Goal: Task Accomplishment & Management: Manage account settings

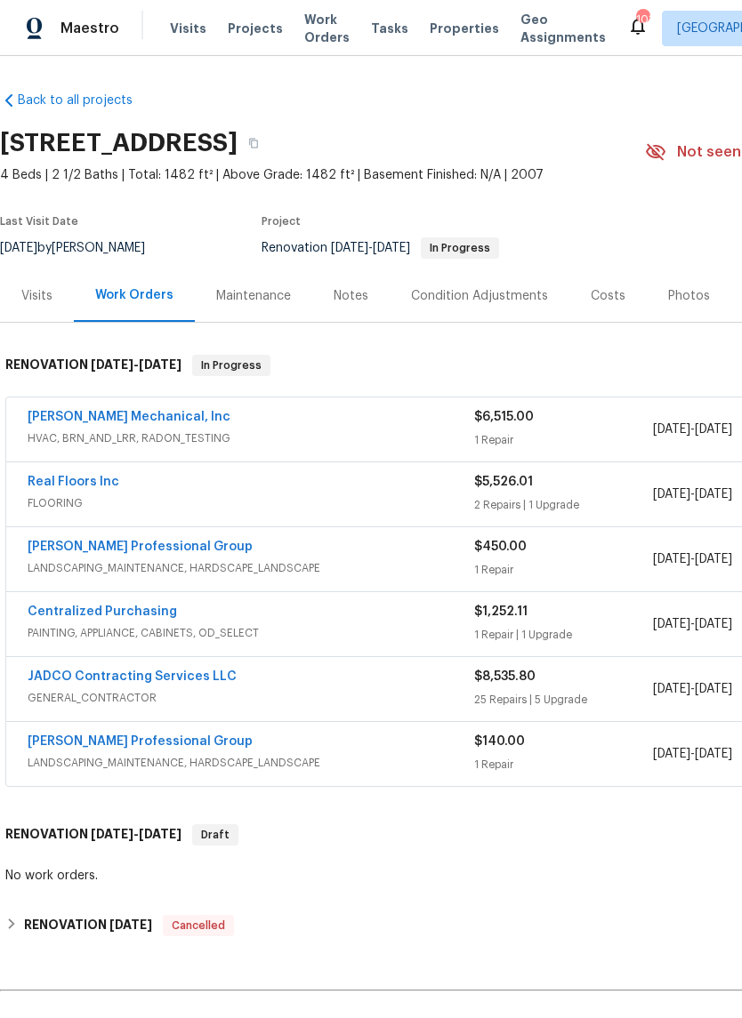
click at [54, 482] on link "Real Floors Inc" at bounding box center [74, 482] width 92 height 12
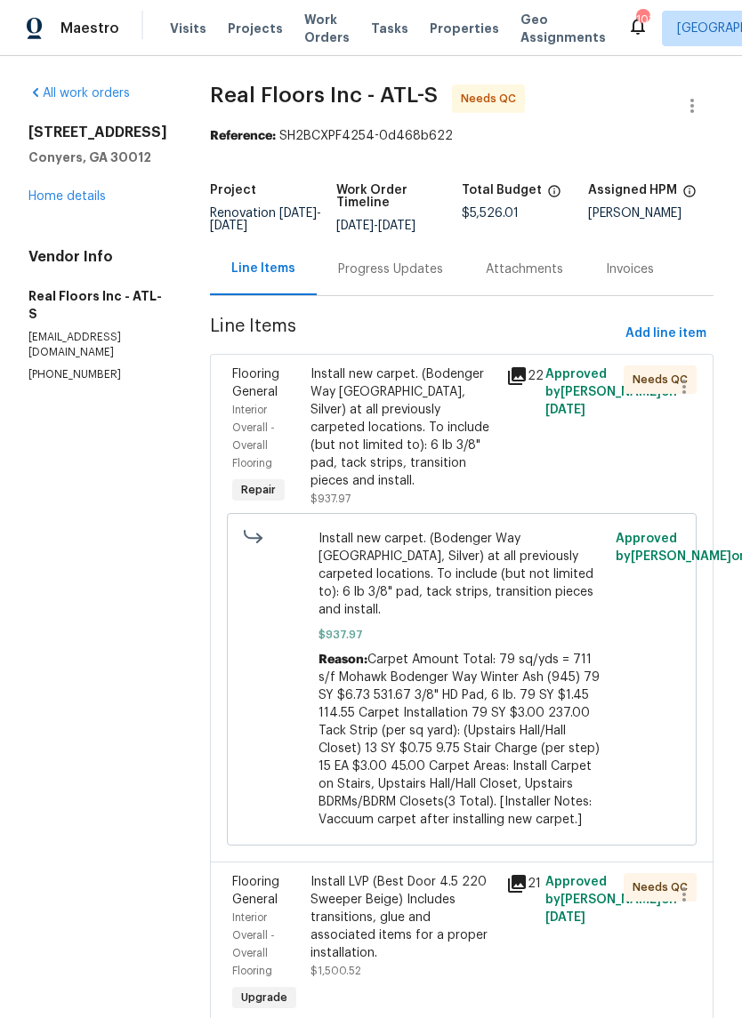
click at [423, 278] on div "Progress Updates" at bounding box center [390, 270] width 105 height 18
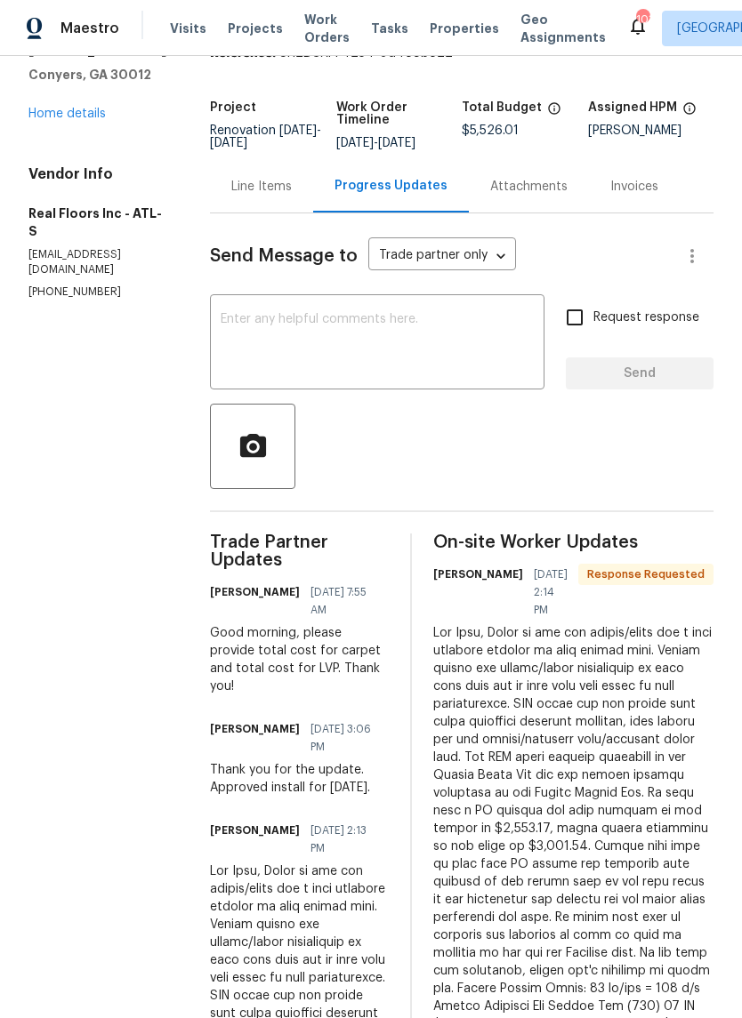
scroll to position [67, 0]
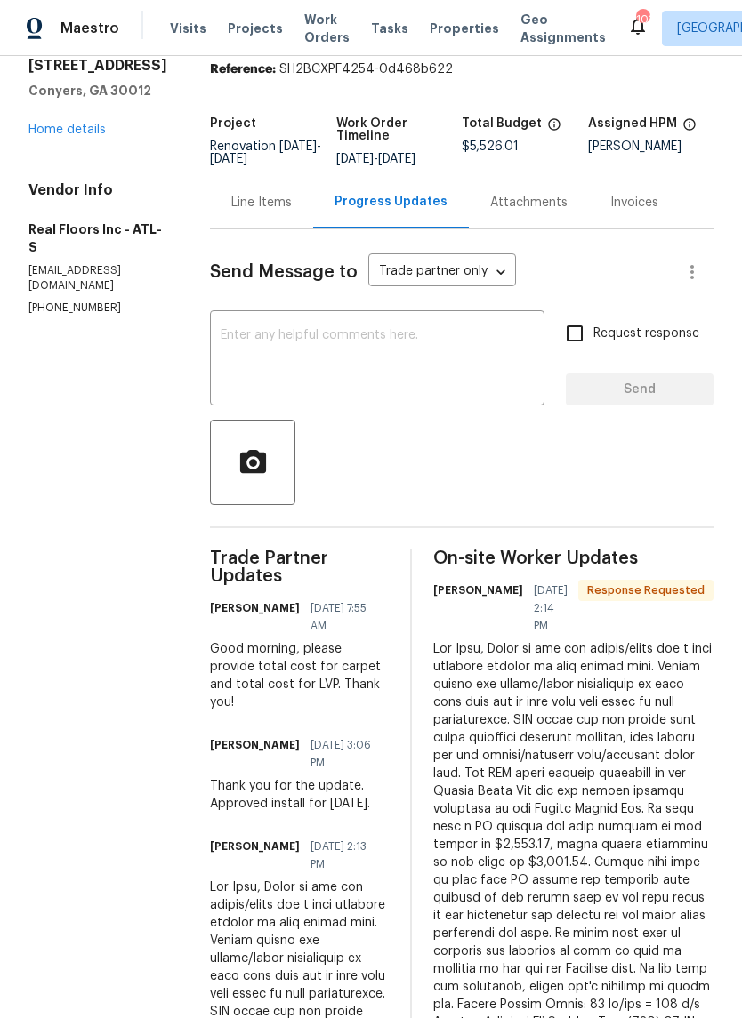
click at [295, 225] on div "Line Items" at bounding box center [261, 202] width 103 height 52
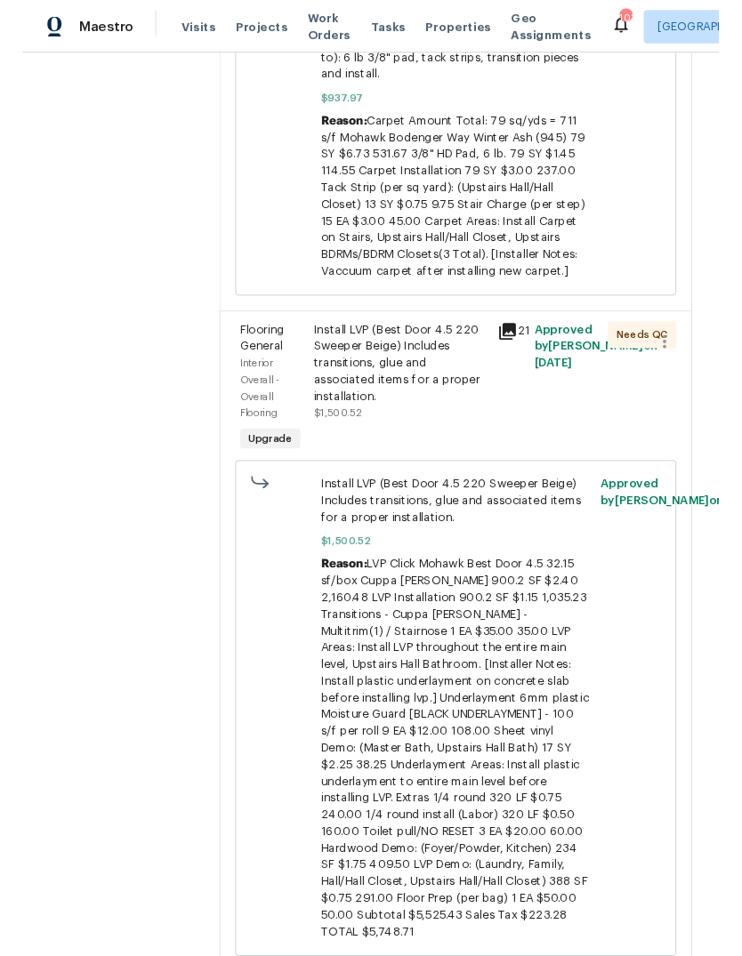
scroll to position [532, 0]
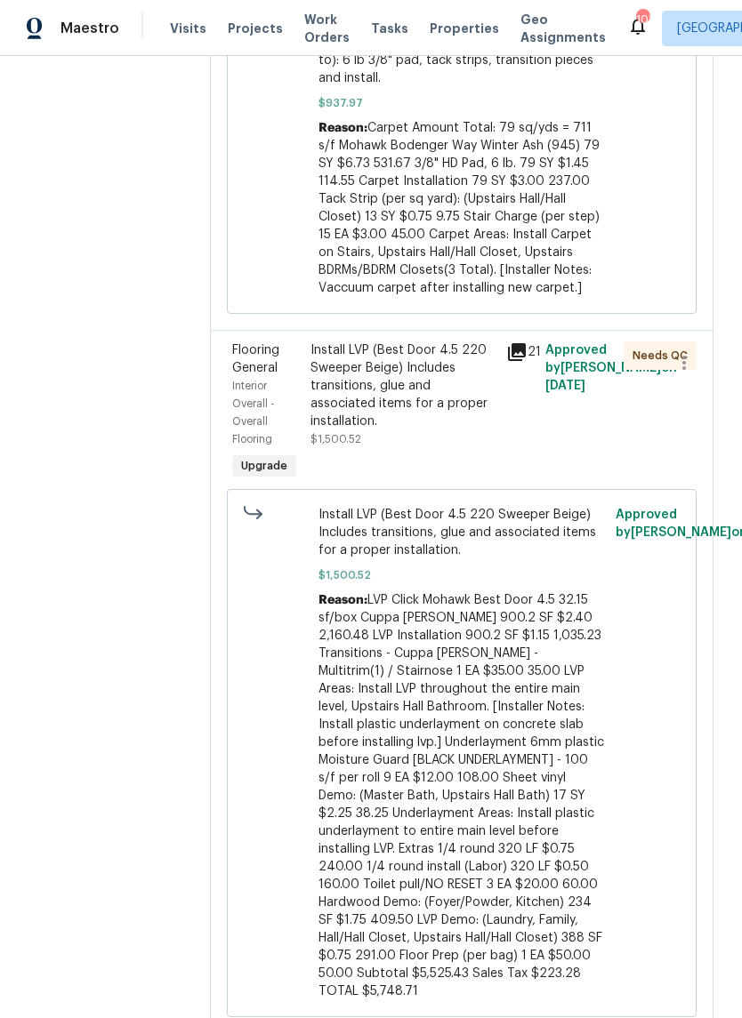
click at [393, 369] on div "Install LVP (Best Door 4.5 220 Sweeper Beige) Includes transitions, glue and as…" at bounding box center [402, 385] width 185 height 89
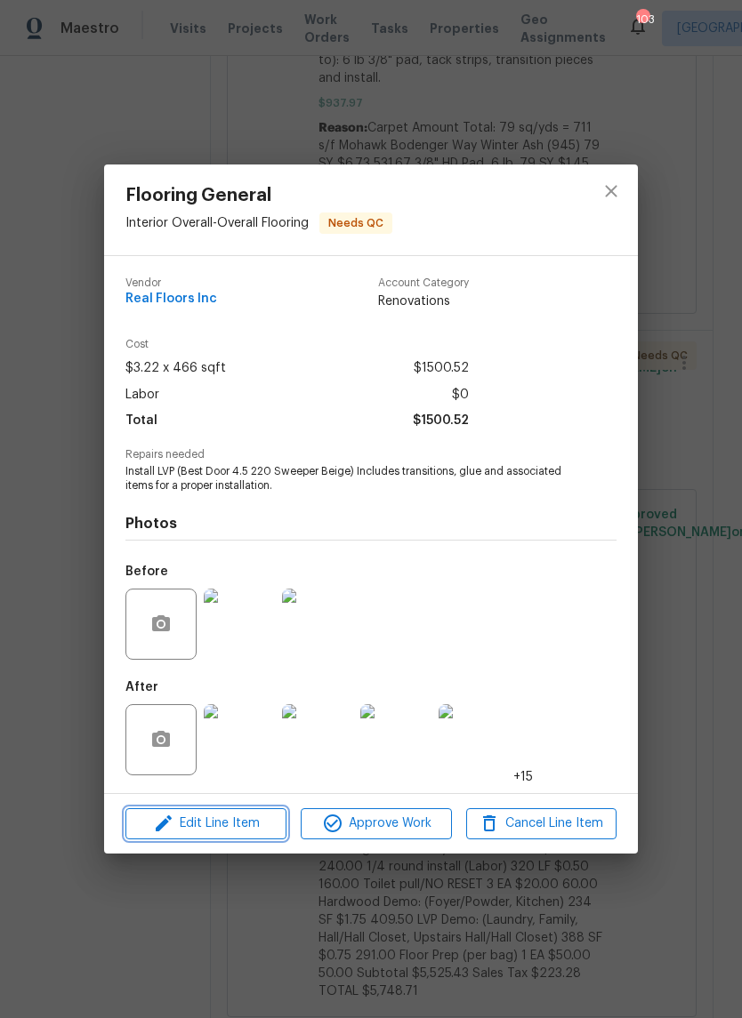
click at [185, 827] on span "Edit Line Item" at bounding box center [206, 824] width 150 height 22
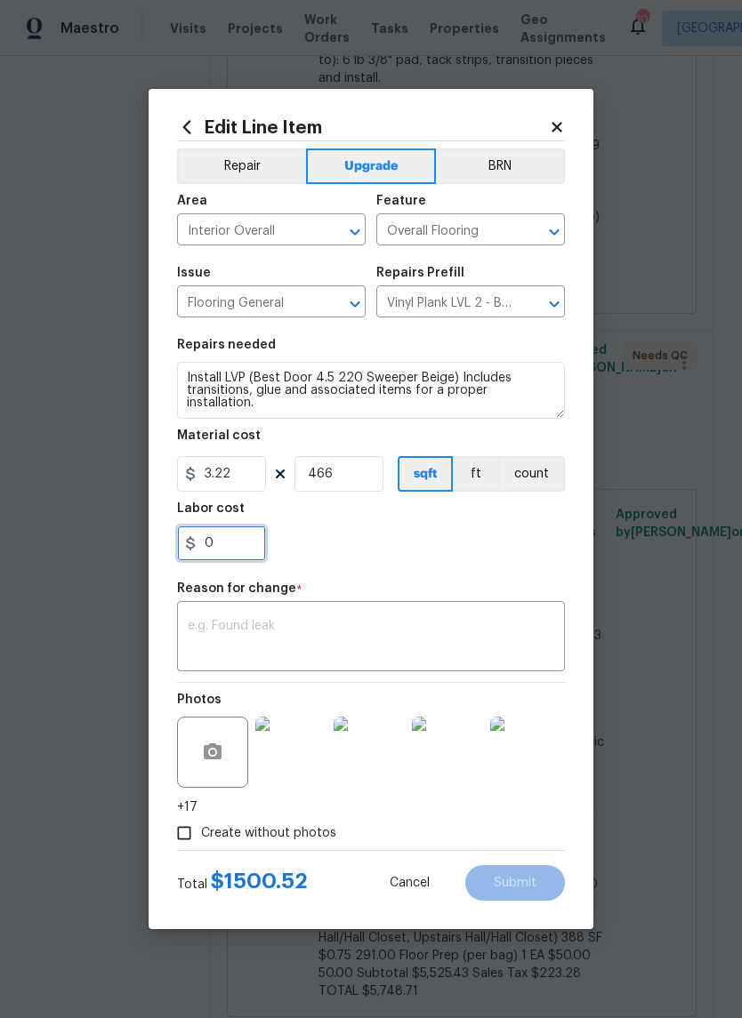
click at [224, 550] on input "0" at bounding box center [221, 544] width 89 height 36
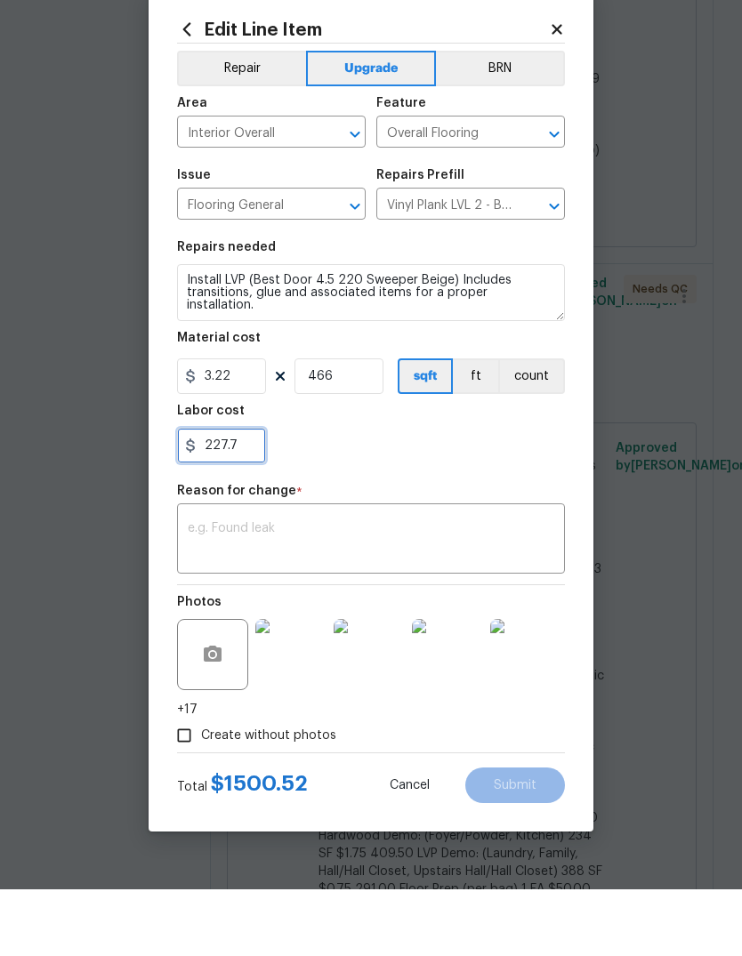
type input "227.7"
click at [506, 589] on textarea at bounding box center [371, 607] width 366 height 37
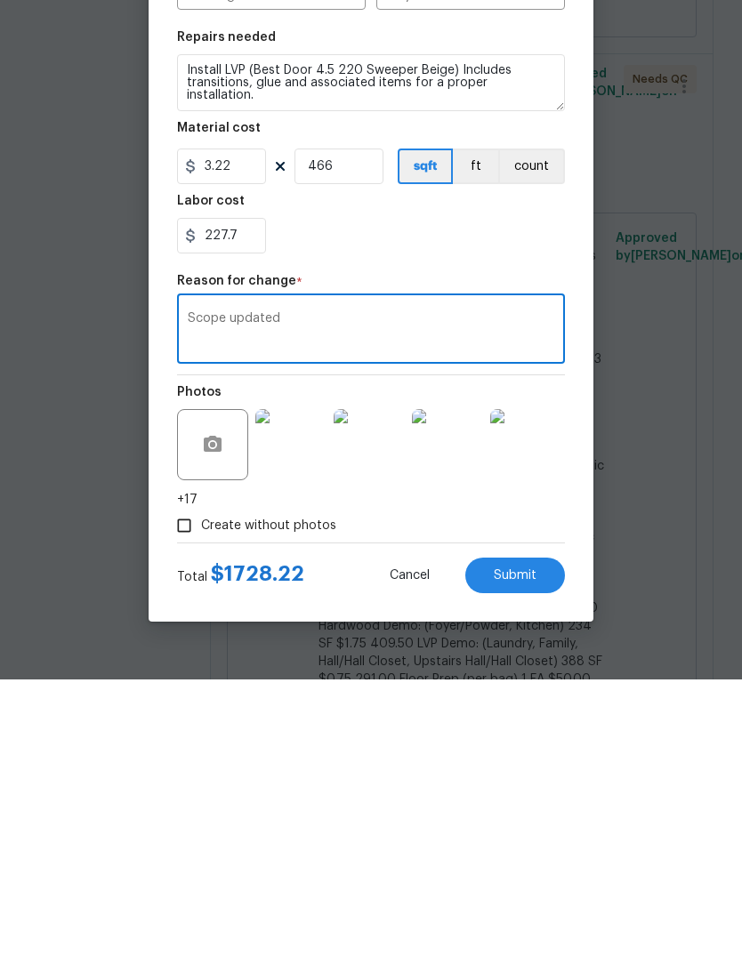
type textarea "Scope updated"
click at [541, 834] on button "Submit" at bounding box center [515, 852] width 100 height 36
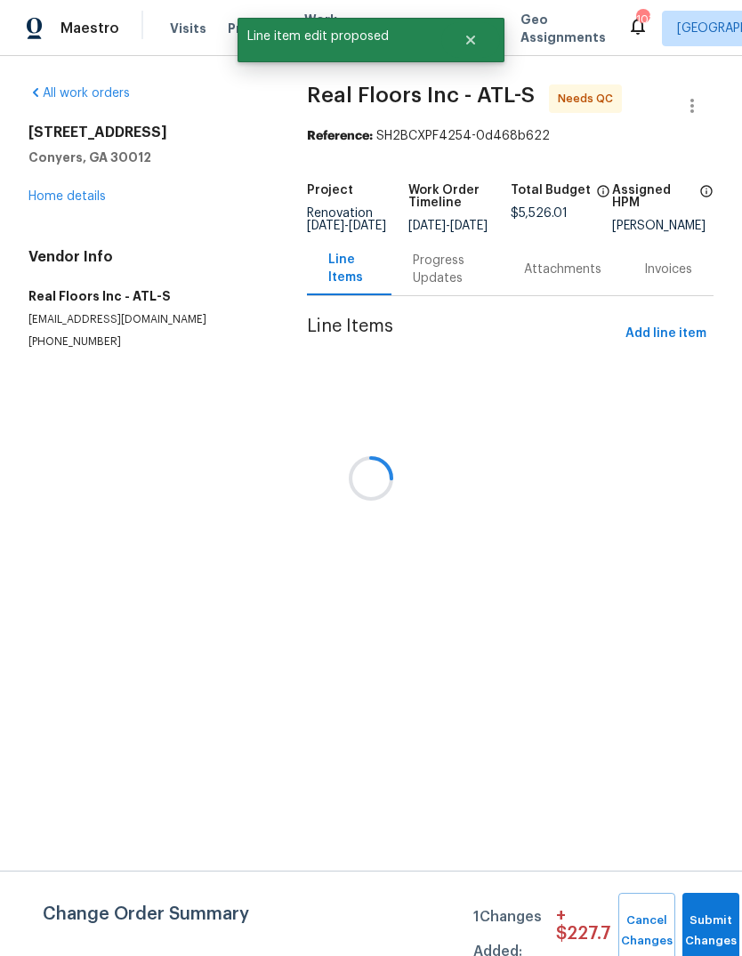
scroll to position [0, 0]
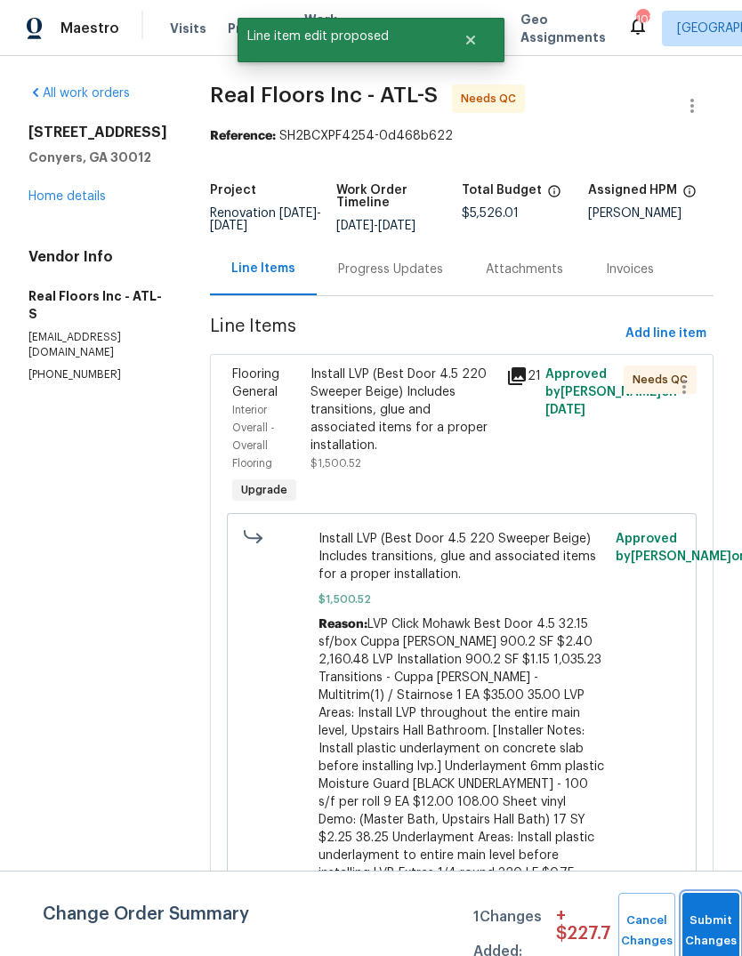
click at [710, 909] on button "Submit Changes" at bounding box center [710, 931] width 57 height 76
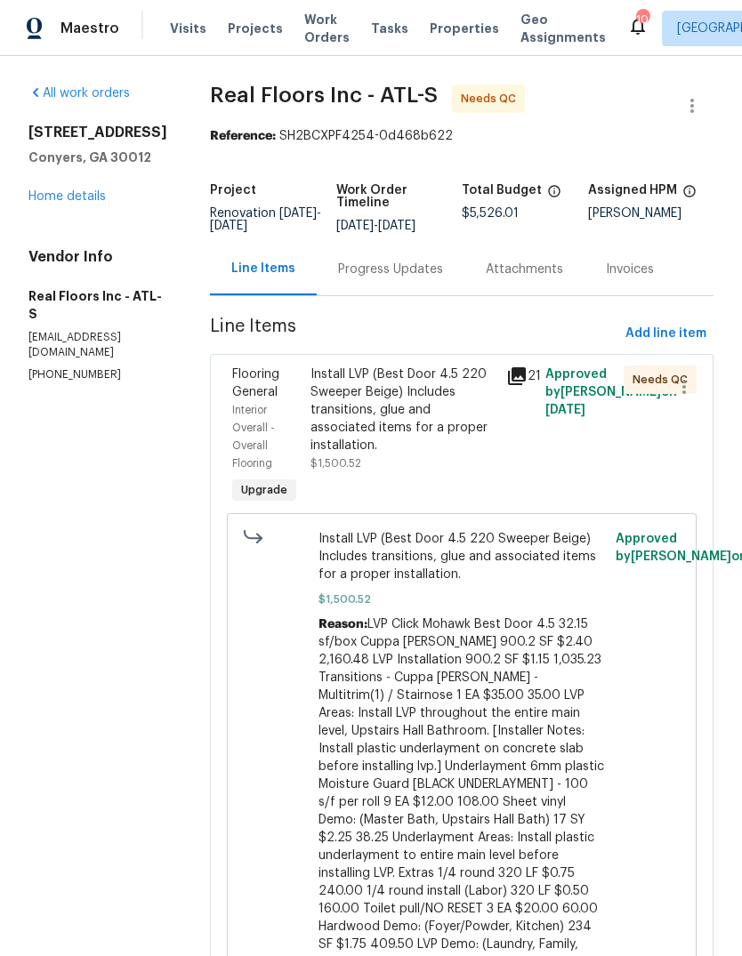
click at [52, 203] on link "Home details" at bounding box center [66, 196] width 77 height 12
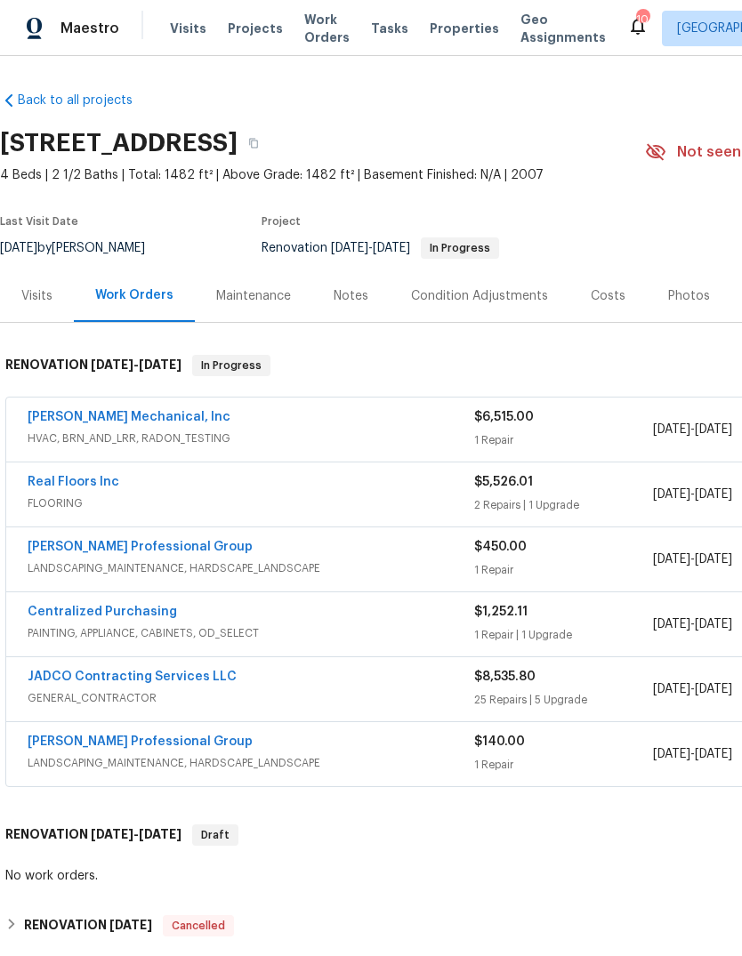
click at [80, 421] on link "[PERSON_NAME] Mechanical, Inc" at bounding box center [129, 417] width 203 height 12
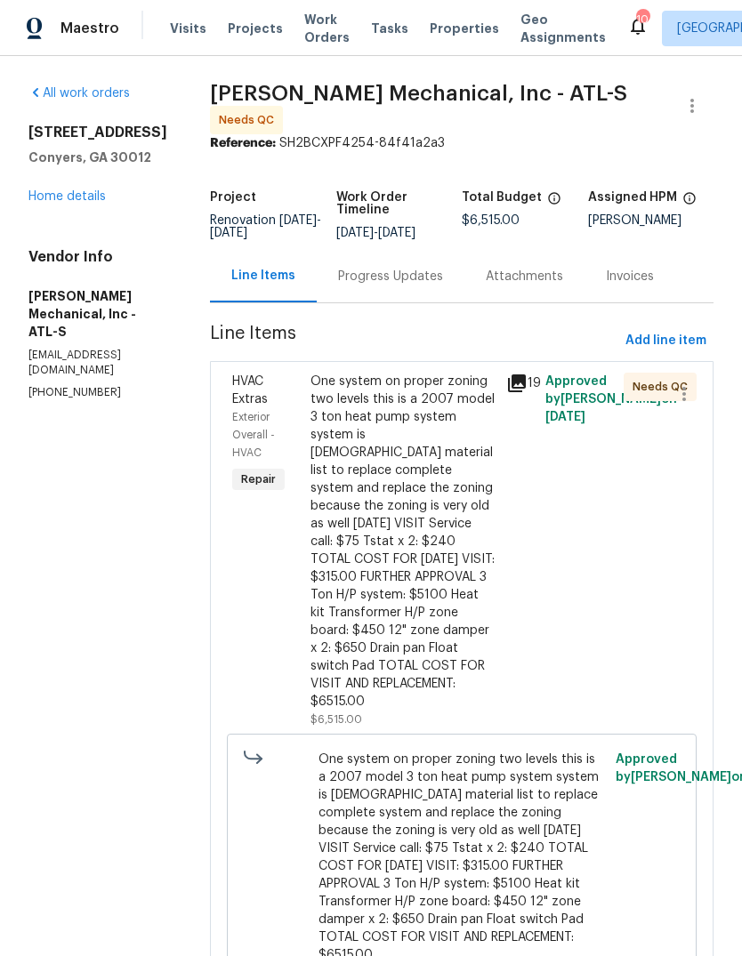
click at [524, 393] on icon at bounding box center [516, 383] width 21 height 21
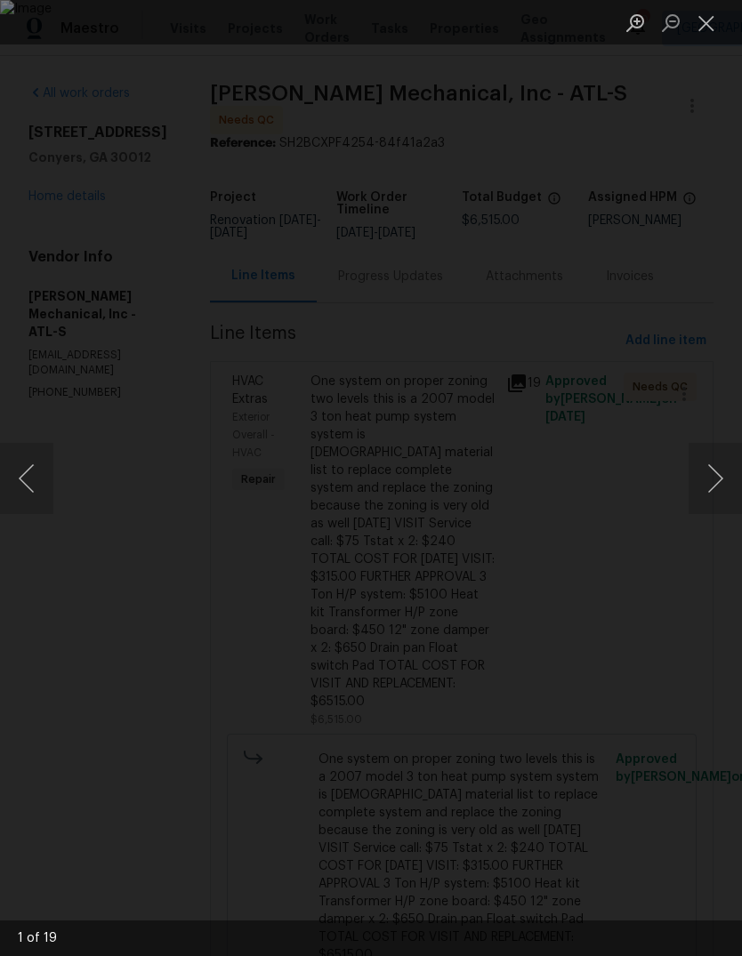
click at [713, 482] on button "Next image" at bounding box center [714, 478] width 53 height 71
click at [720, 469] on button "Next image" at bounding box center [714, 478] width 53 height 71
click at [721, 486] on button "Next image" at bounding box center [714, 478] width 53 height 71
click at [719, 484] on button "Next image" at bounding box center [714, 478] width 53 height 71
click at [711, 495] on button "Next image" at bounding box center [714, 478] width 53 height 71
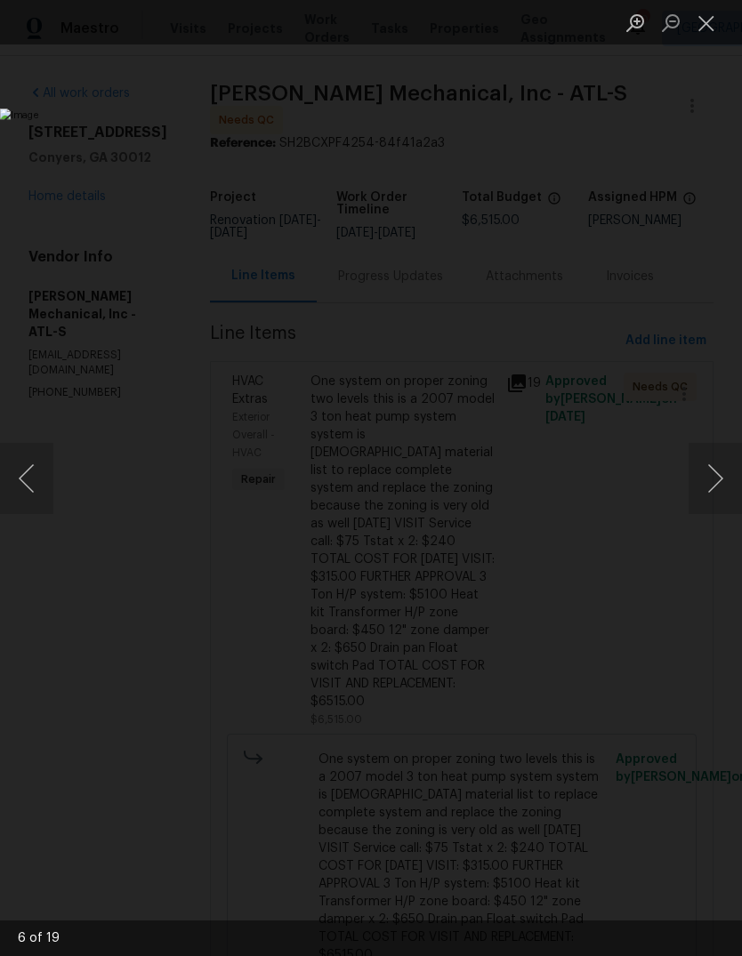
click at [716, 494] on button "Next image" at bounding box center [714, 478] width 53 height 71
click at [713, 488] on button "Next image" at bounding box center [714, 478] width 53 height 71
click at [712, 486] on button "Next image" at bounding box center [714, 478] width 53 height 71
click at [713, 487] on button "Next image" at bounding box center [714, 478] width 53 height 71
click at [711, 488] on button "Next image" at bounding box center [714, 478] width 53 height 71
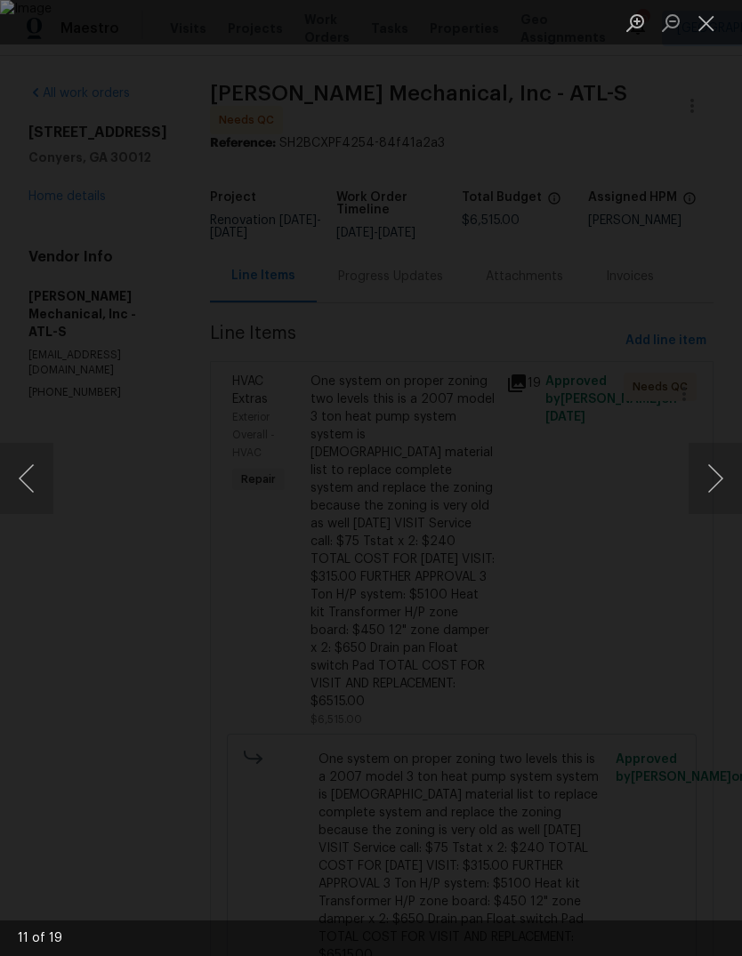
click at [717, 484] on button "Next image" at bounding box center [714, 478] width 53 height 71
click at [705, 28] on button "Close lightbox" at bounding box center [706, 22] width 36 height 31
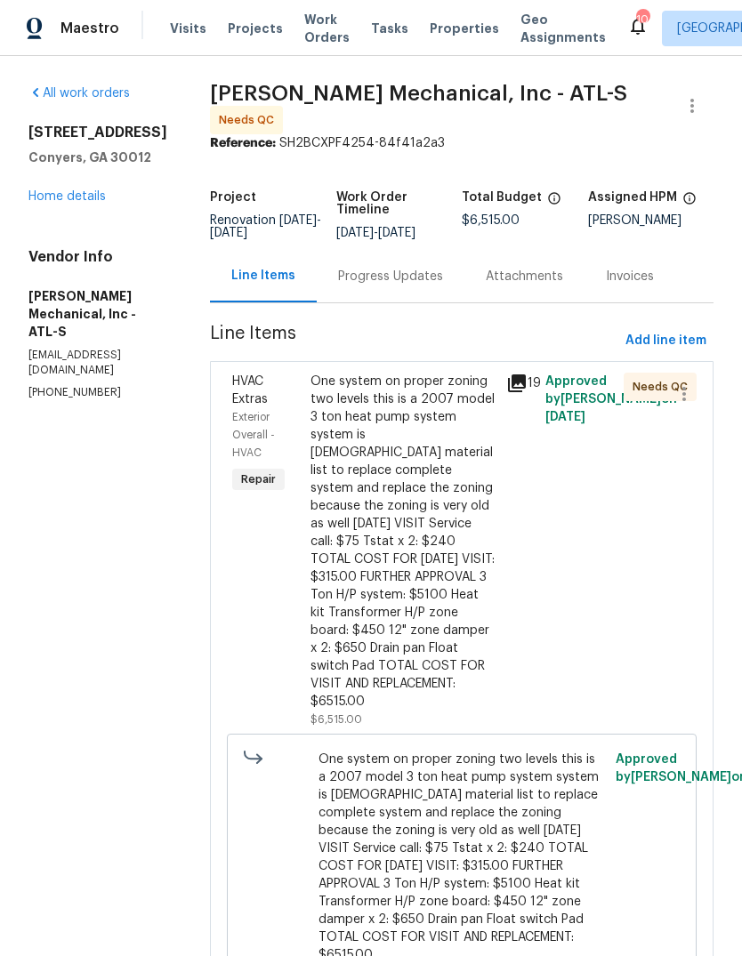
click at [454, 542] on div "One system on proper zoning two levels this is a 2007 model 3 ton heat pump sys…" at bounding box center [402, 542] width 185 height 338
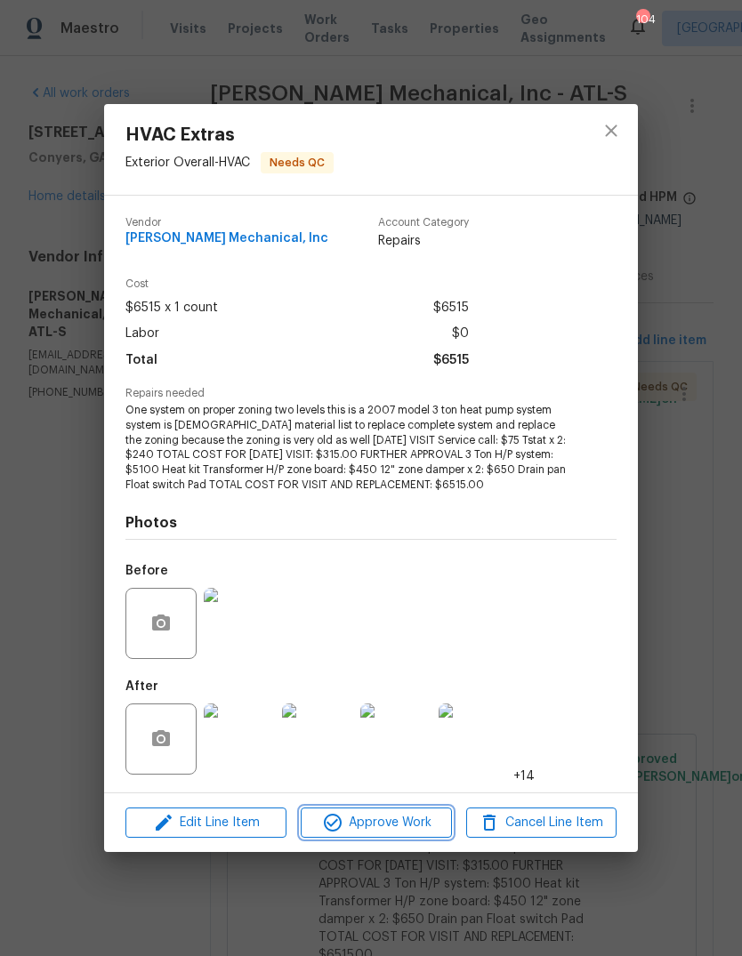
click at [402, 819] on span "Approve Work" at bounding box center [376, 823] width 140 height 22
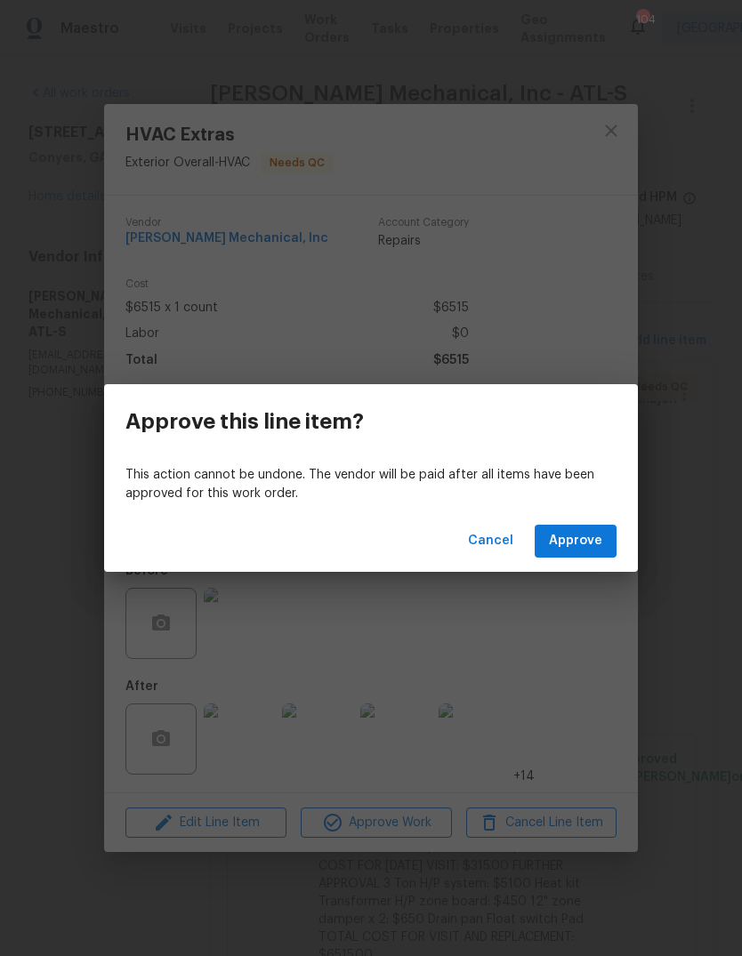
click at [587, 497] on p "This action cannot be undone. The vendor will be paid after all items have been…" at bounding box center [370, 484] width 491 height 37
click at [594, 542] on span "Approve" at bounding box center [575, 541] width 53 height 22
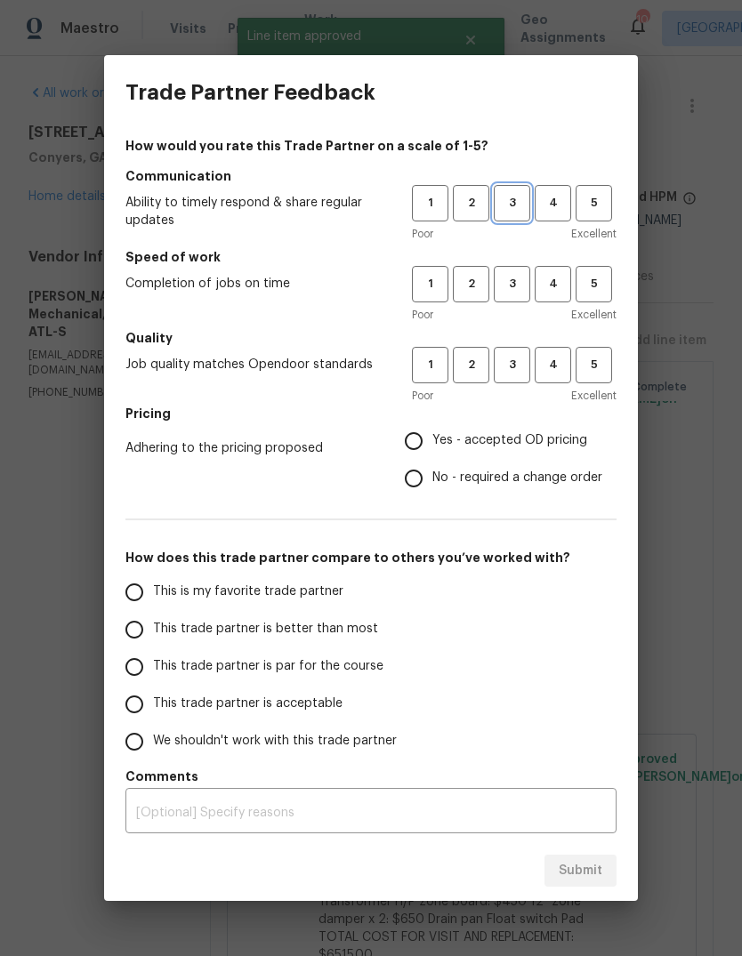
click at [515, 205] on span "3" at bounding box center [511, 203] width 33 height 20
click at [518, 276] on span "3" at bounding box center [511, 284] width 33 height 20
click at [517, 358] on span "3" at bounding box center [511, 365] width 33 height 20
click at [525, 440] on span "Yes - accepted OD pricing" at bounding box center [509, 440] width 155 height 19
click at [432, 440] on input "Yes - accepted OD pricing" at bounding box center [413, 440] width 37 height 37
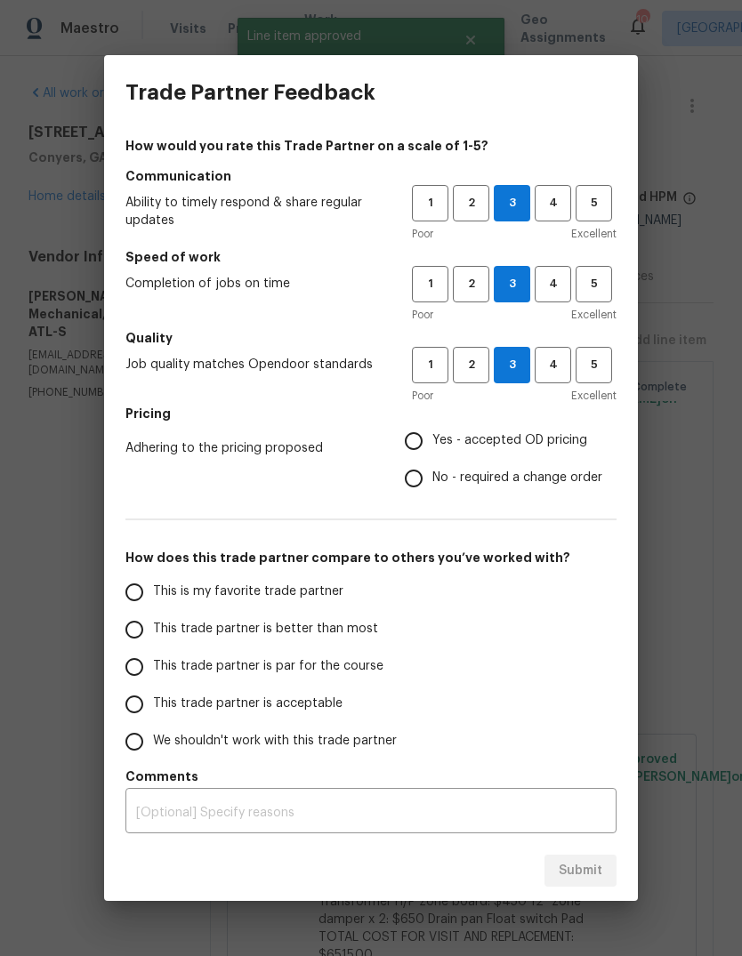
radio input "true"
click at [148, 591] on input "This is my favorite trade partner" at bounding box center [134, 592] width 37 height 37
click at [598, 855] on button "Submit" at bounding box center [580, 871] width 72 height 33
radio input "true"
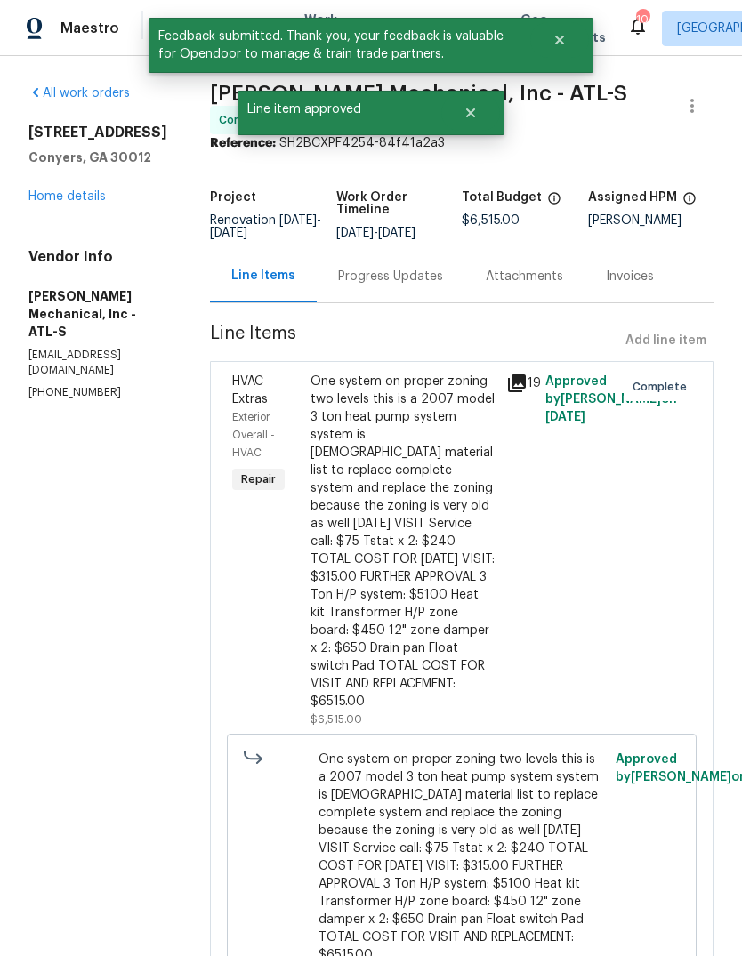
click at [63, 200] on link "Home details" at bounding box center [66, 196] width 77 height 12
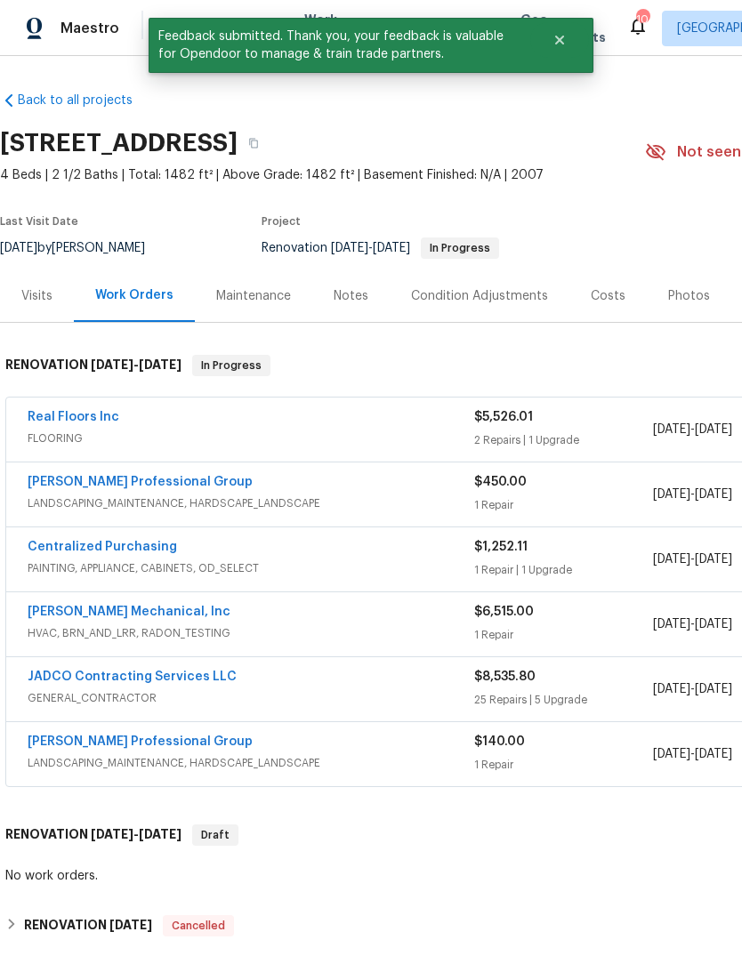
scroll to position [-1, 283]
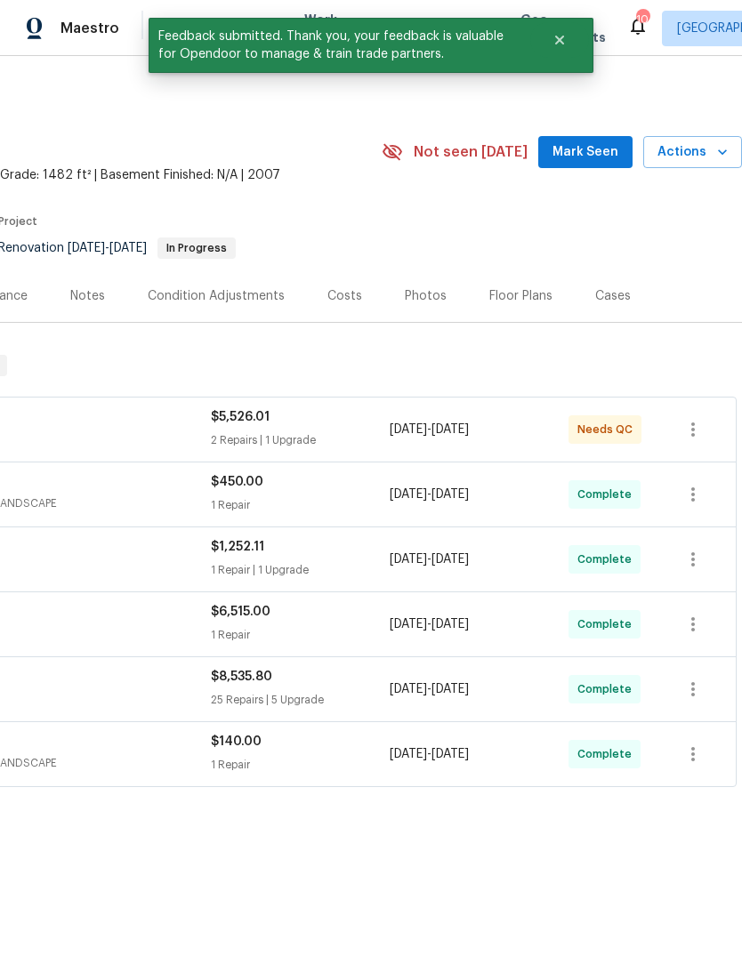
click at [601, 158] on span "Mark Seen" at bounding box center [585, 152] width 66 height 22
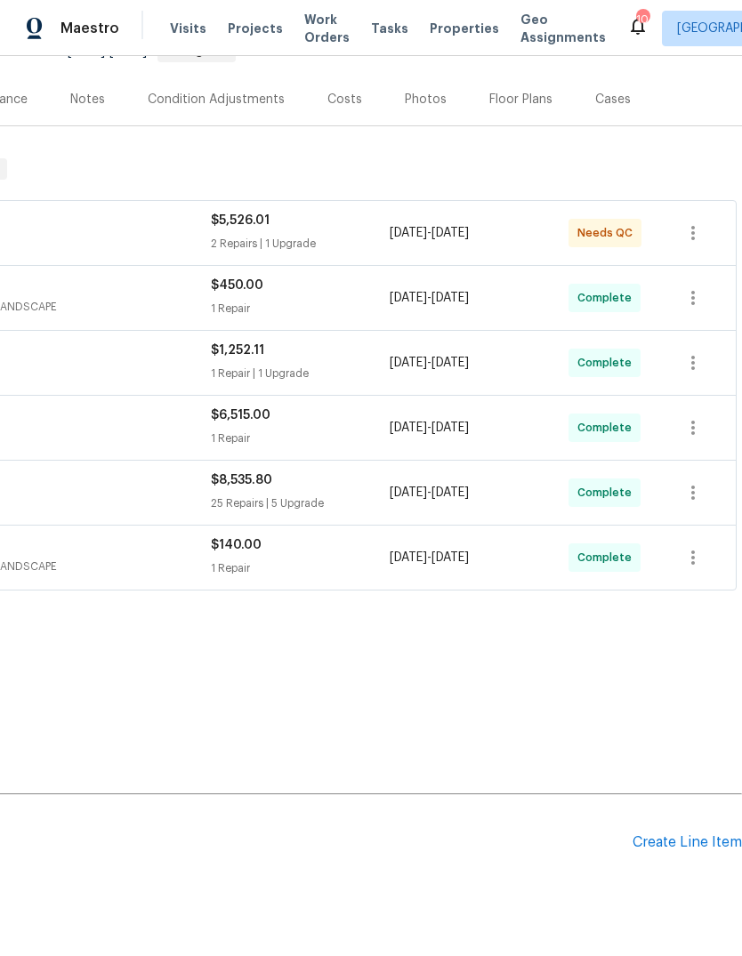
scroll to position [196, 263]
click at [683, 840] on div "Create Line Item" at bounding box center [686, 843] width 109 height 17
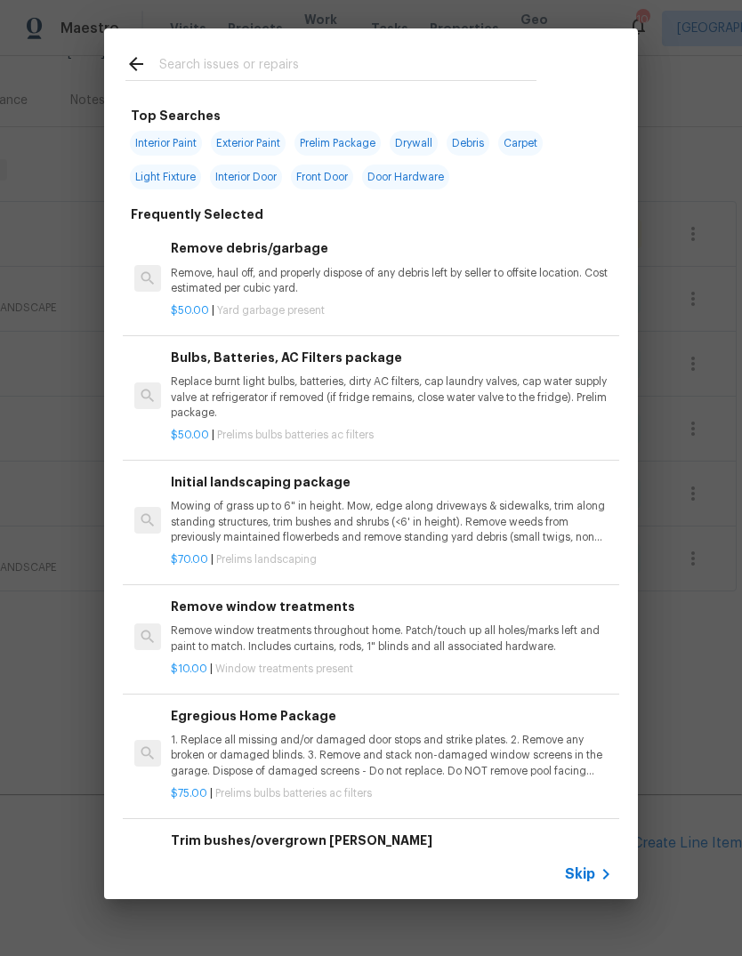
click at [385, 64] on input "text" at bounding box center [347, 66] width 377 height 27
type input "Laundry"
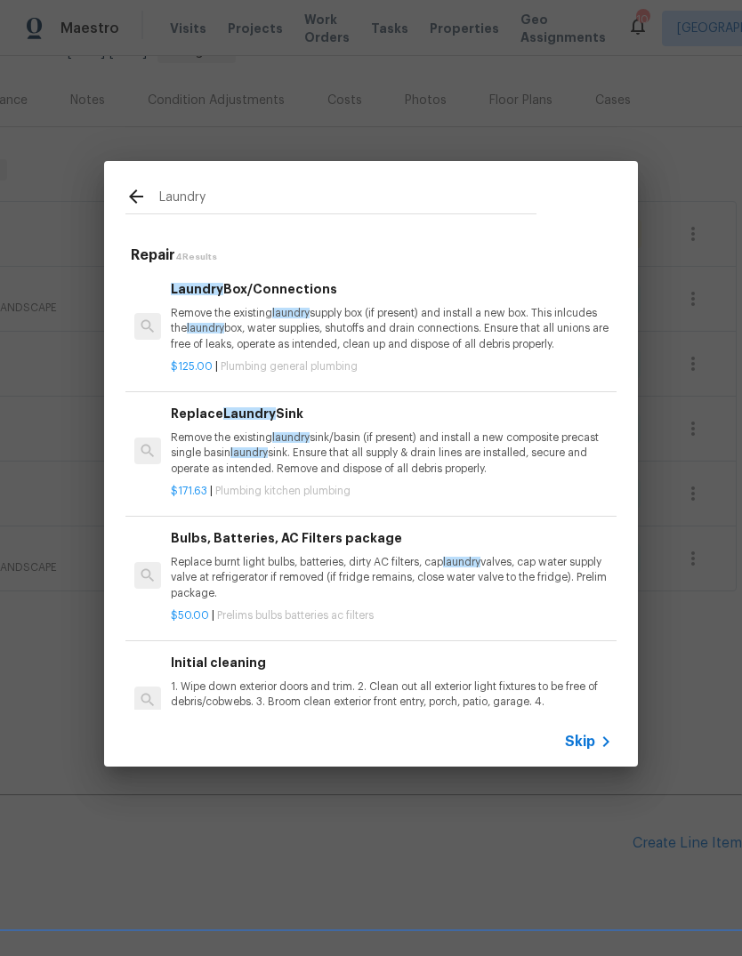
click at [234, 331] on p "Remove the existing laundry supply box (if present) and install a new box. This…" at bounding box center [391, 328] width 441 height 45
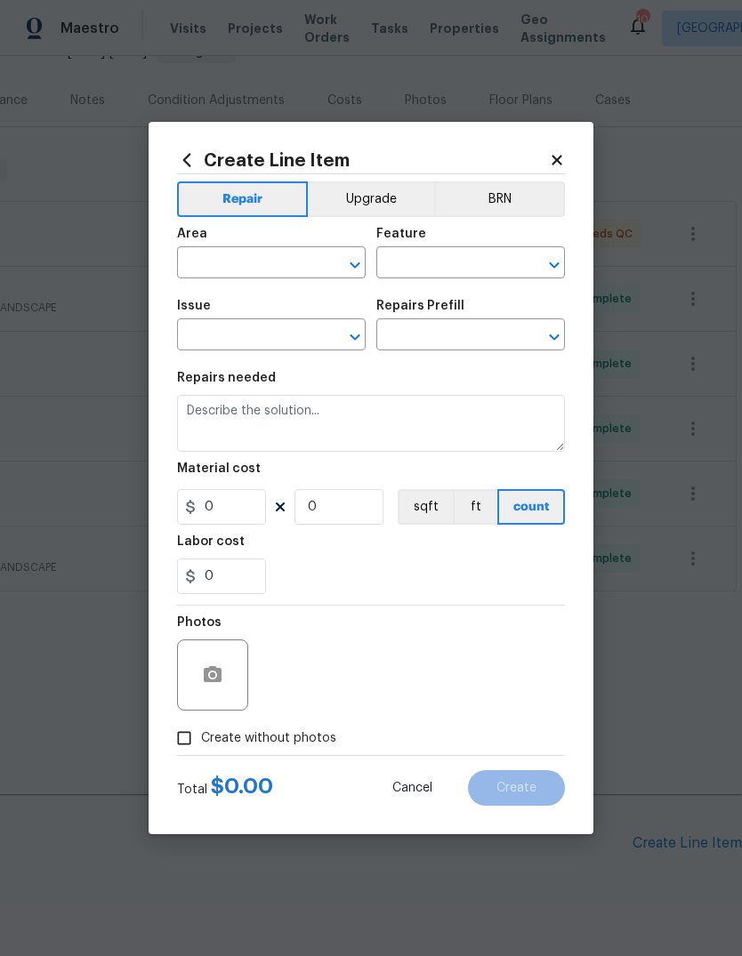
type input "Plumbing"
type input "General Plumbing"
type input "Laundry Box/Connections $125.00"
type textarea "Remove the existing laundry supply box (if present) and install a new box. This…"
type input "125"
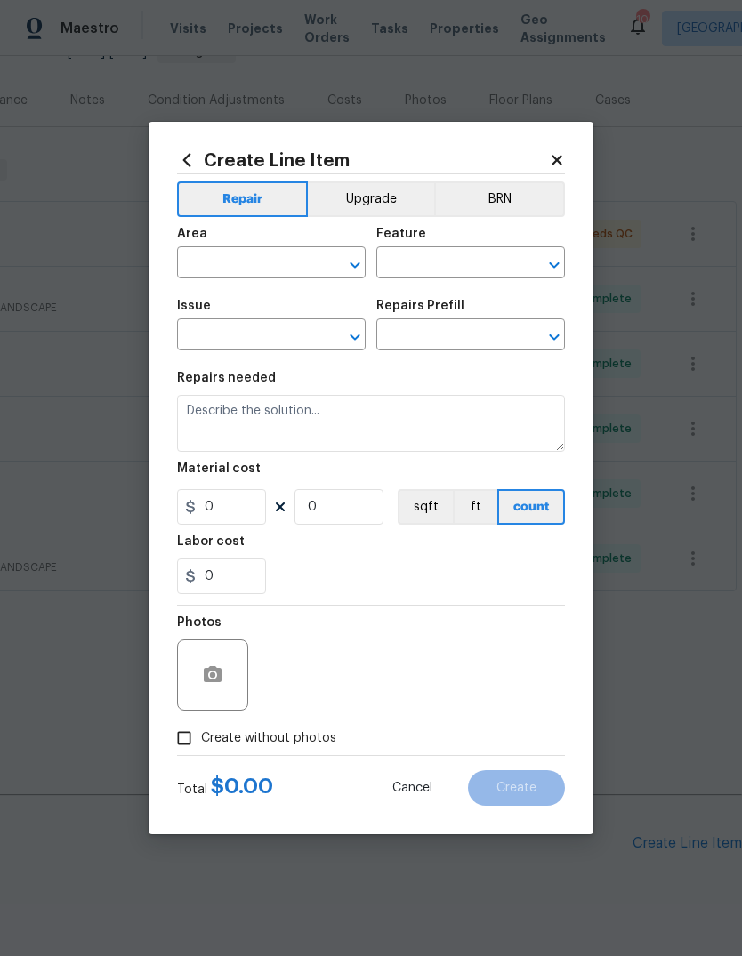
type input "1"
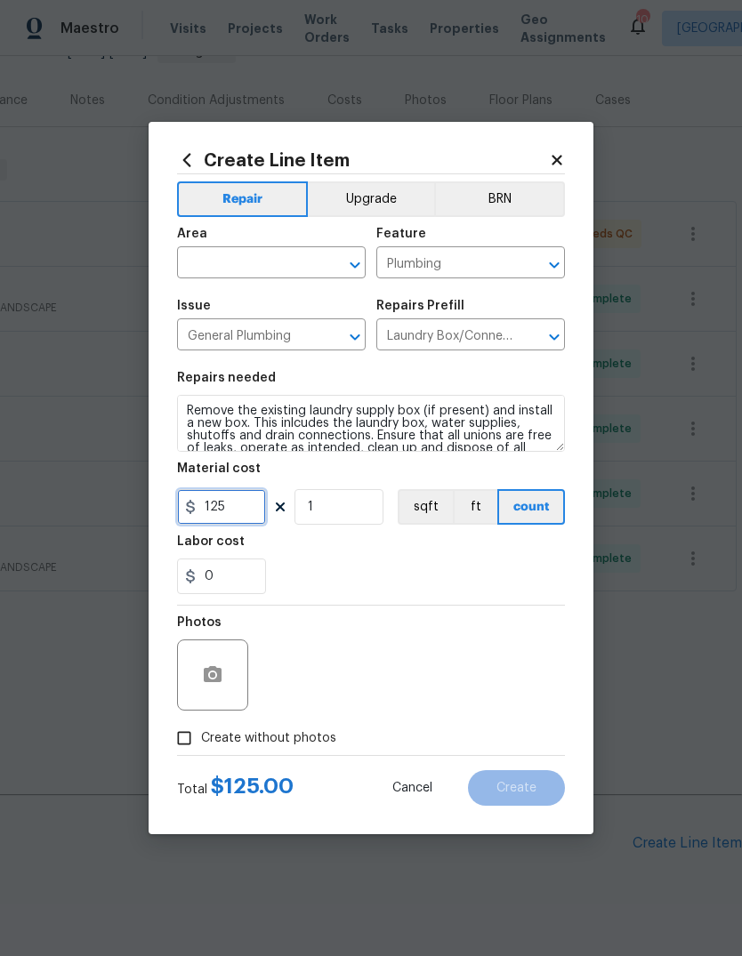
click at [220, 503] on input "125" at bounding box center [221, 507] width 89 height 36
type input "450"
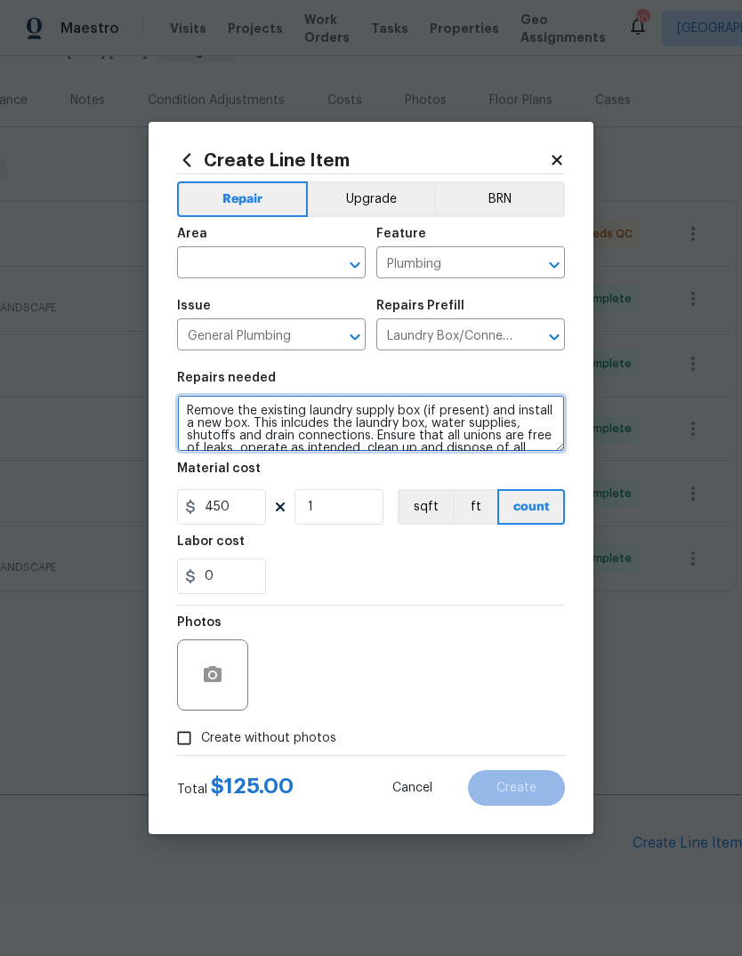
click at [189, 410] on textarea "Remove the existing laundry supply box (if present) and install a new box. This…" at bounding box center [371, 423] width 388 height 57
click at [206, 410] on textarea "Remove the existing laundry supply box (if present) and install a new box. This…" at bounding box center [371, 423] width 388 height 57
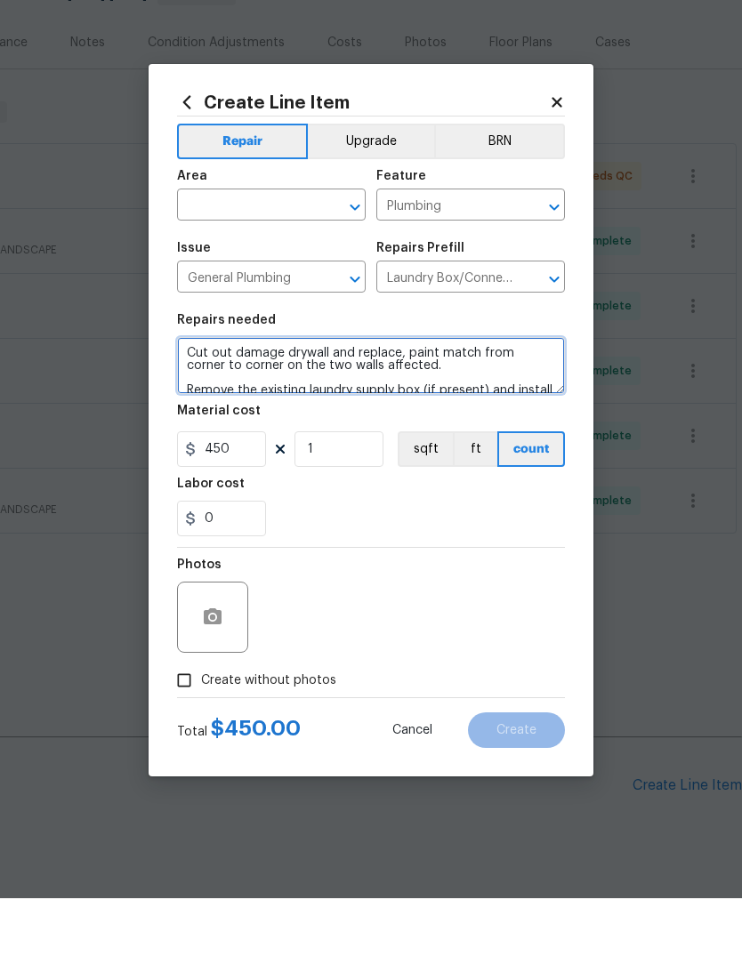
type textarea "Cut out damage drywall and replace, paint match from corner to corner on the tw…"
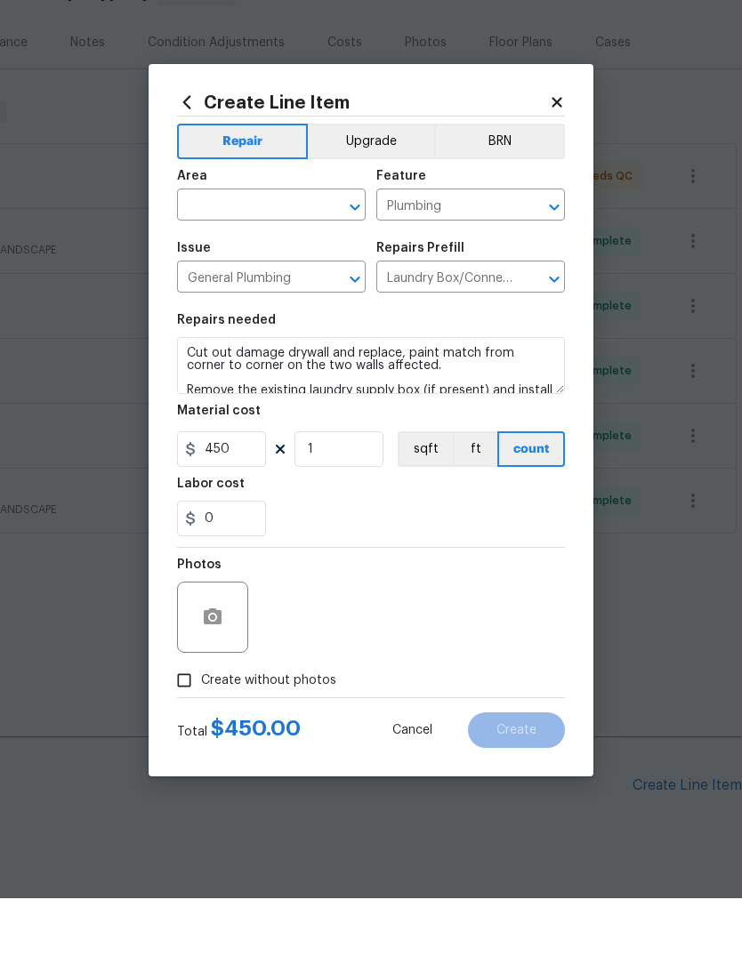
click at [298, 251] on input "text" at bounding box center [246, 265] width 139 height 28
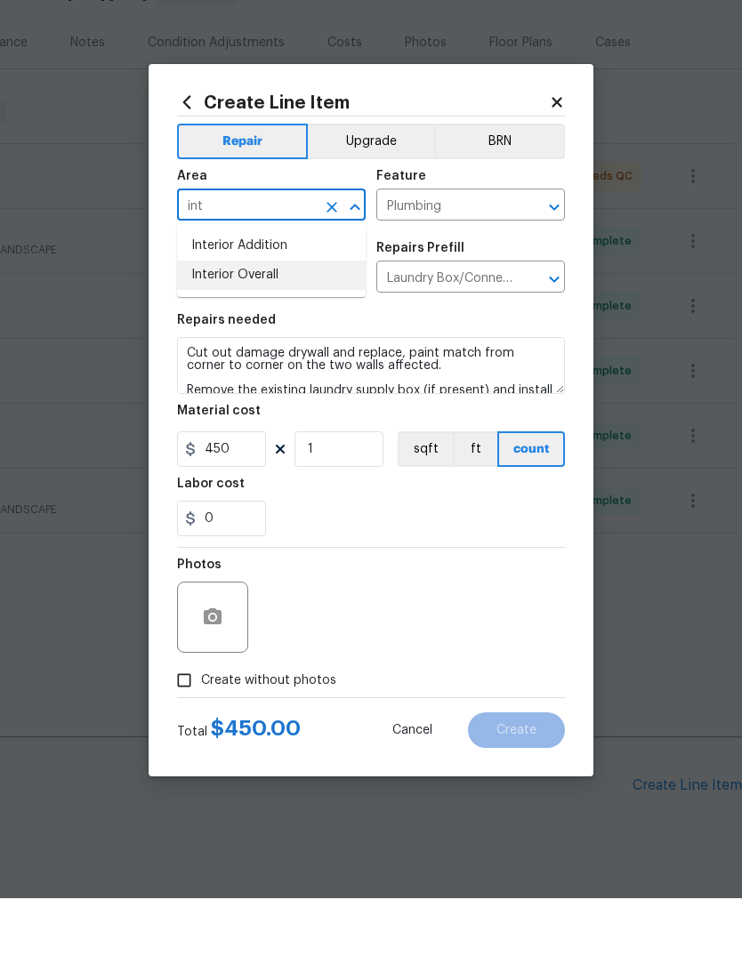
click at [221, 318] on li "Interior Overall" at bounding box center [271, 332] width 189 height 29
type input "Interior Overall"
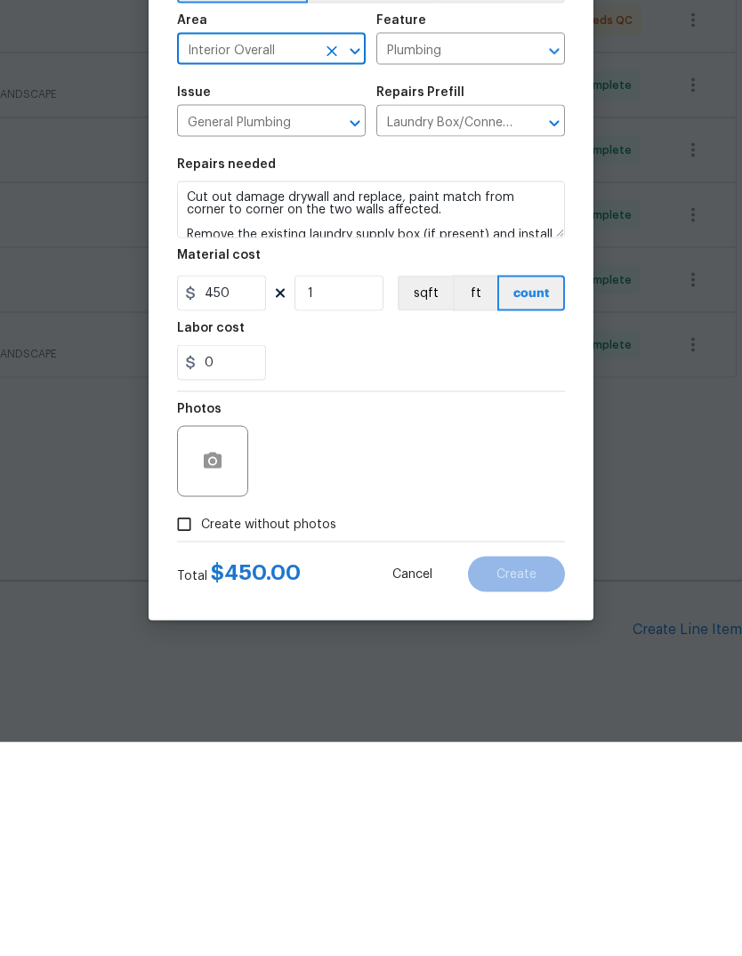
click at [189, 721] on input "Create without photos" at bounding box center [184, 738] width 34 height 34
checkbox input "true"
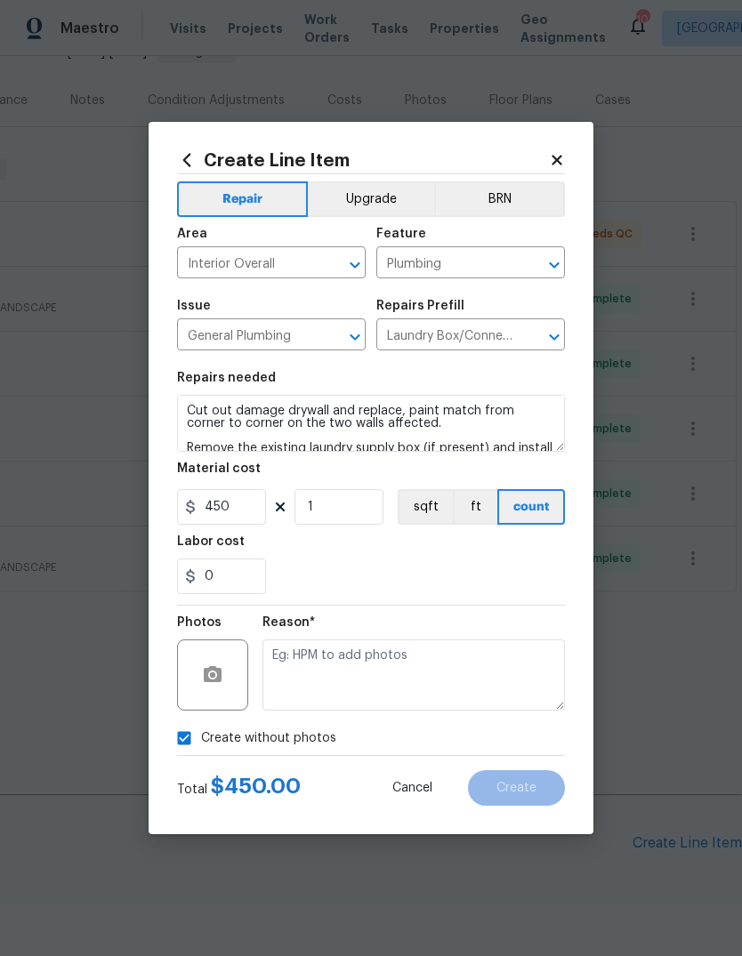
click at [464, 659] on textarea at bounding box center [413, 674] width 302 height 71
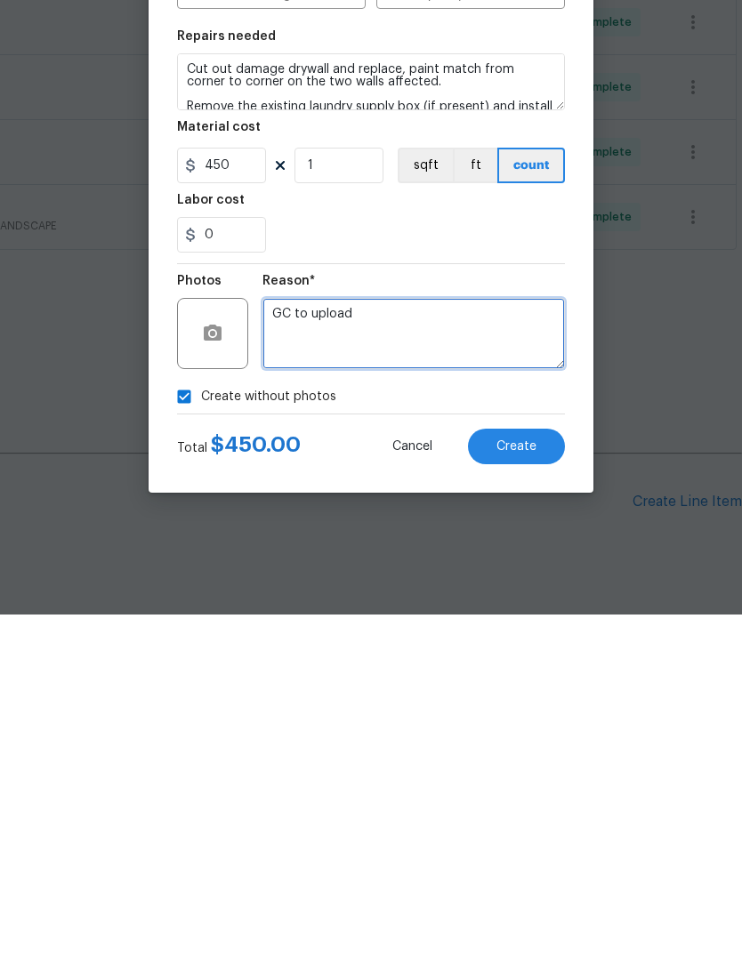
type textarea "GC to upload"
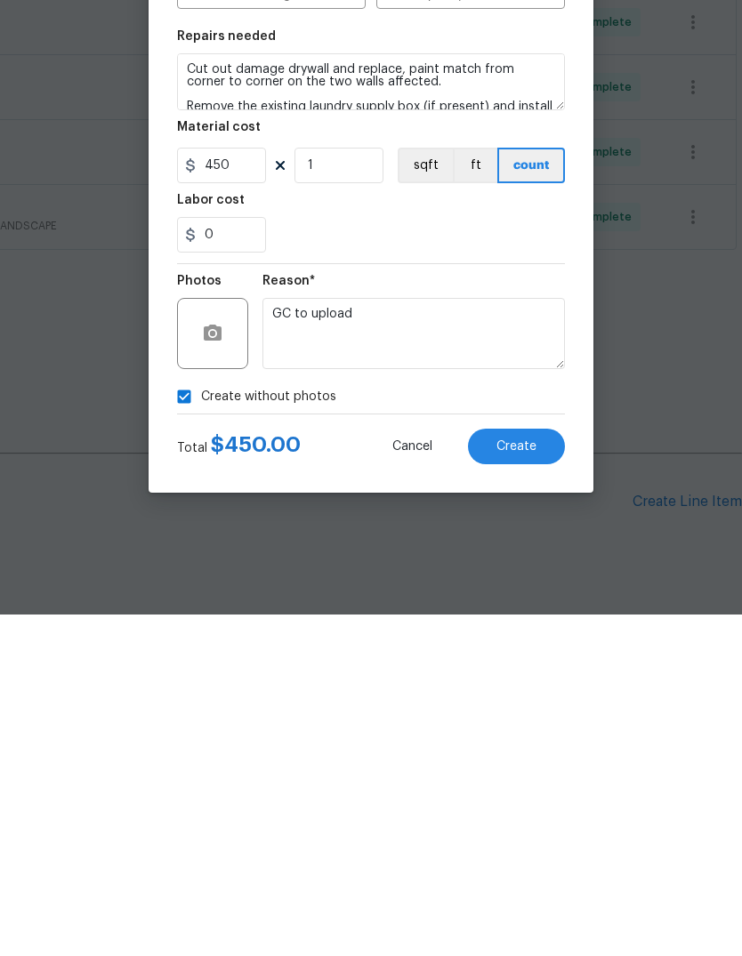
click at [545, 770] on button "Create" at bounding box center [516, 788] width 97 height 36
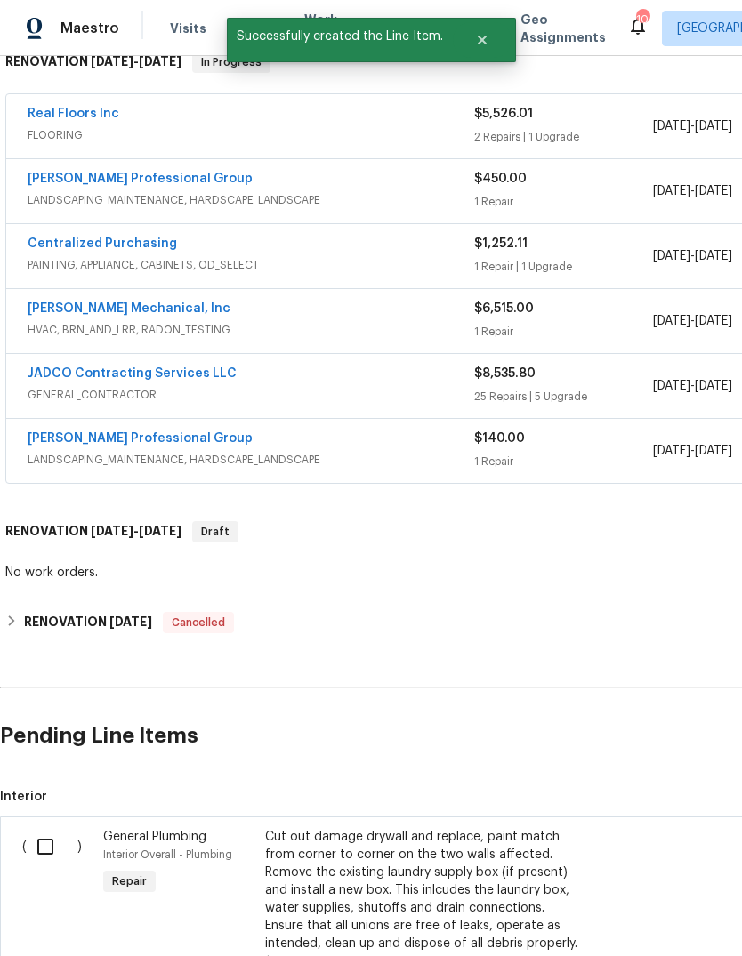
scroll to position [303, 0]
click at [40, 828] on input "checkbox" at bounding box center [52, 846] width 51 height 37
checkbox input "true"
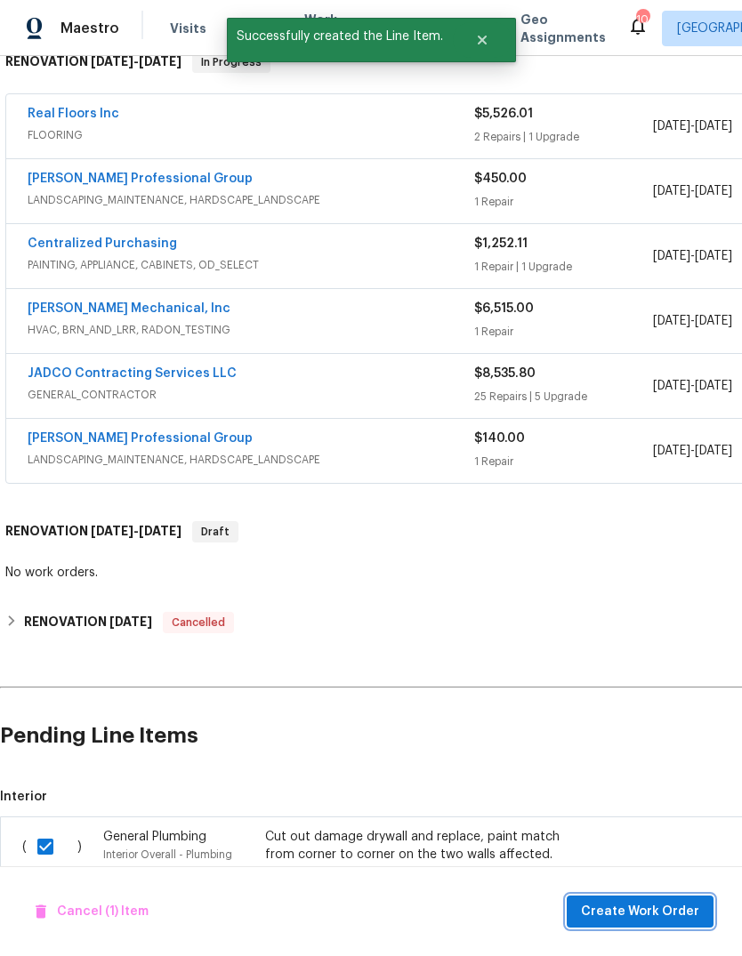
click at [656, 917] on span "Create Work Order" at bounding box center [640, 912] width 118 height 22
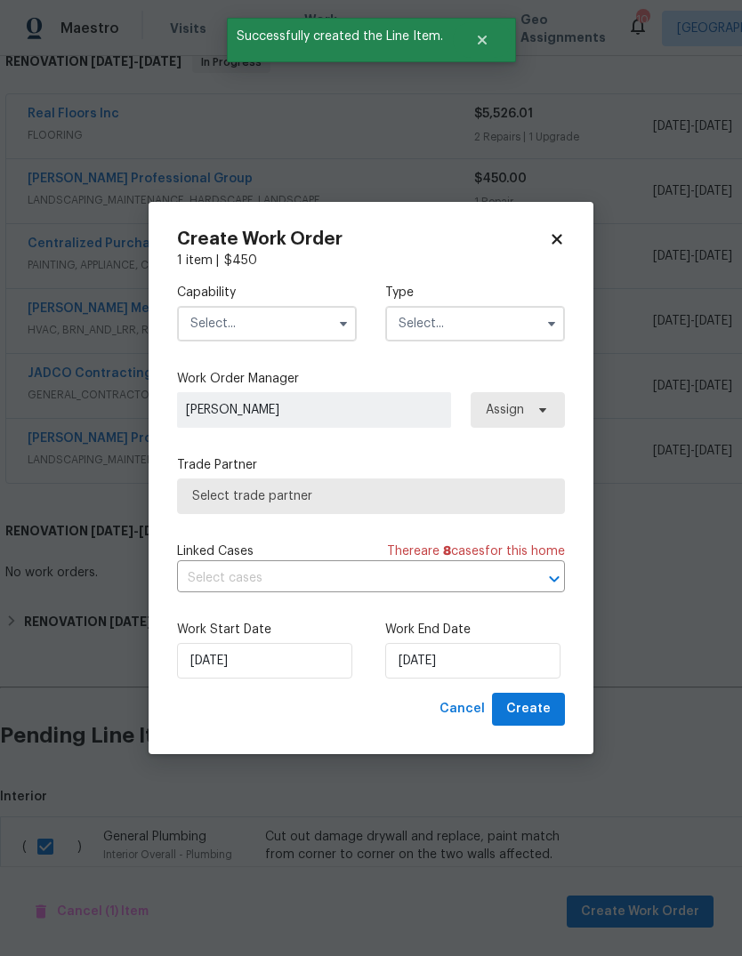
click at [317, 320] on input "text" at bounding box center [267, 324] width 180 height 36
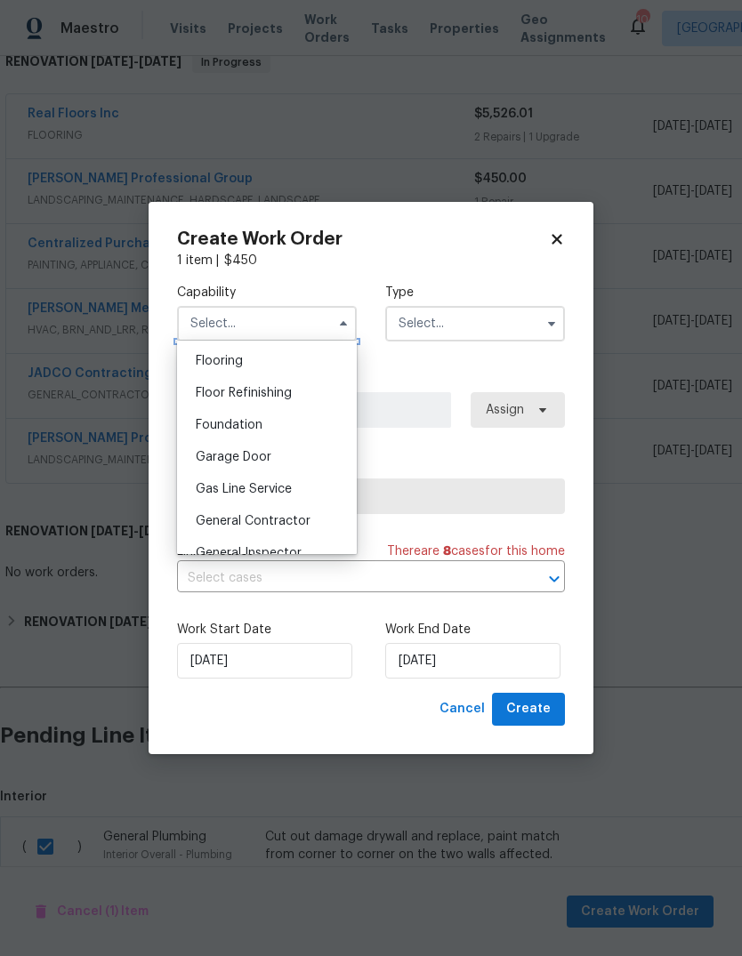
scroll to position [714, 0]
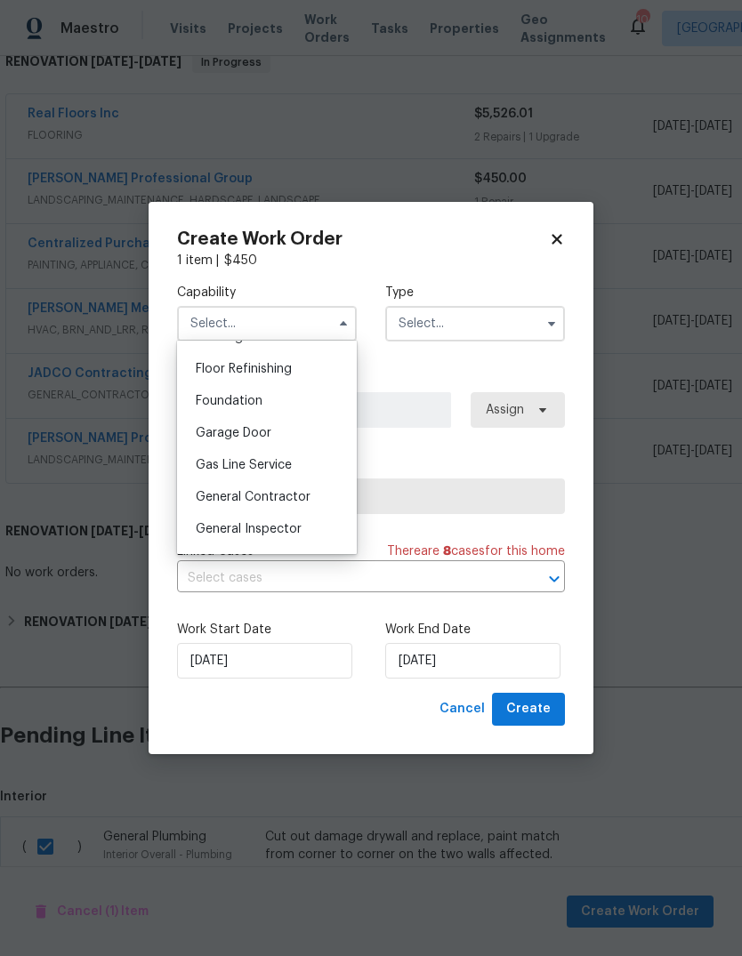
click at [301, 497] on span "General Contractor" at bounding box center [253, 497] width 115 height 12
type input "General Contractor"
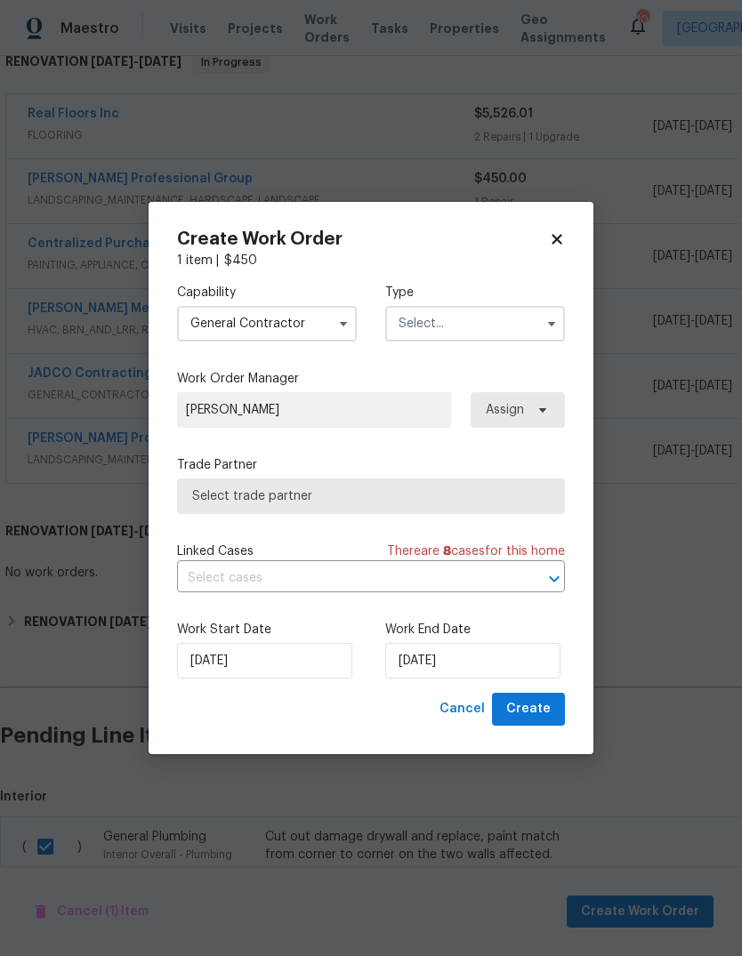
click at [476, 322] on input "text" at bounding box center [475, 324] width 180 height 36
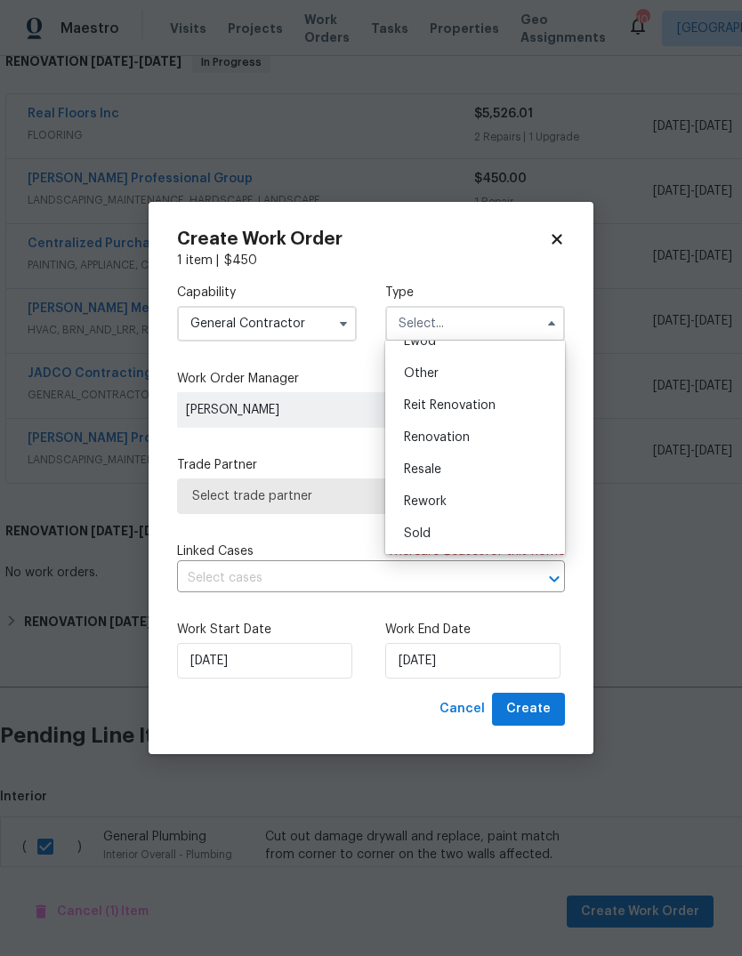
scroll to position [212, 0]
click at [486, 442] on div "Renovation" at bounding box center [475, 438] width 171 height 32
type input "Renovation"
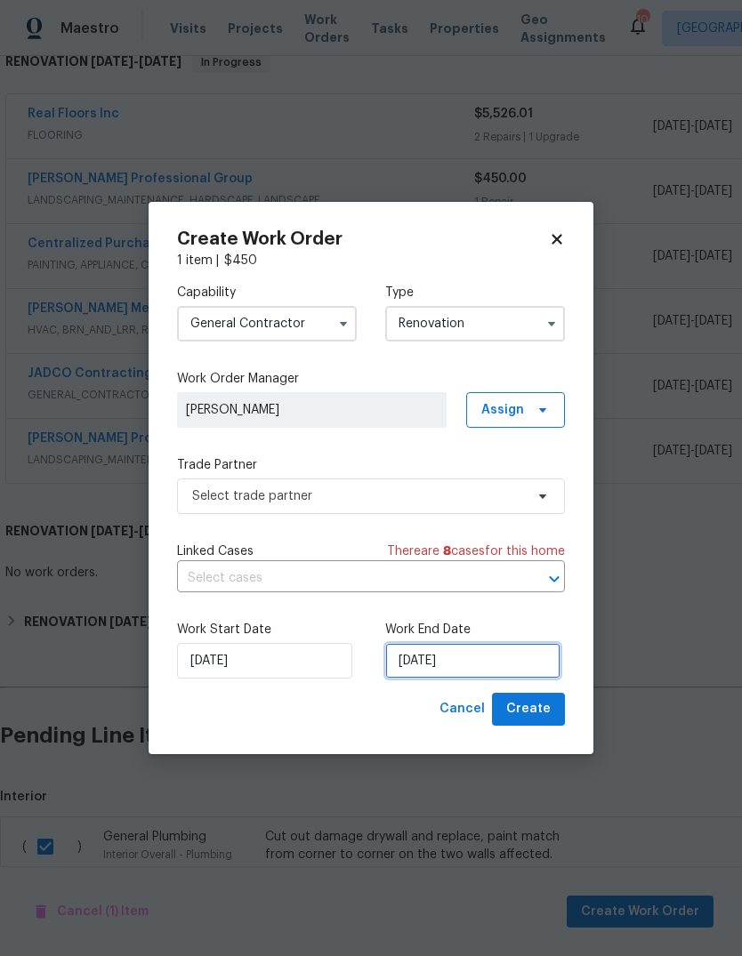
click at [511, 655] on input "[DATE]" at bounding box center [472, 661] width 175 height 36
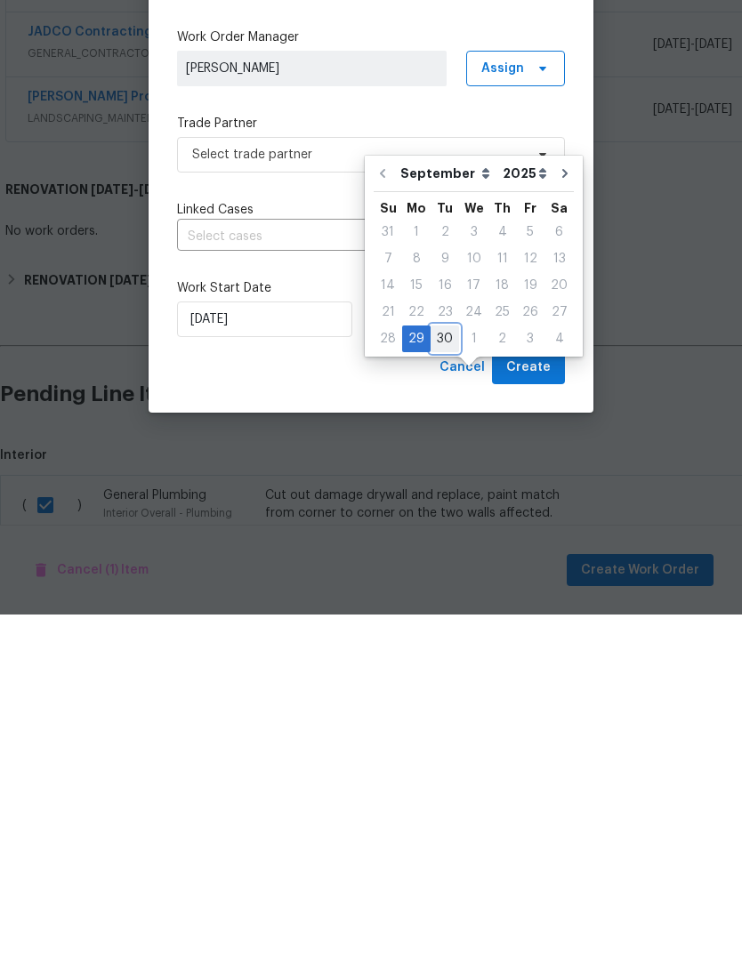
click at [449, 668] on div "30" at bounding box center [444, 680] width 28 height 25
type input "[DATE]"
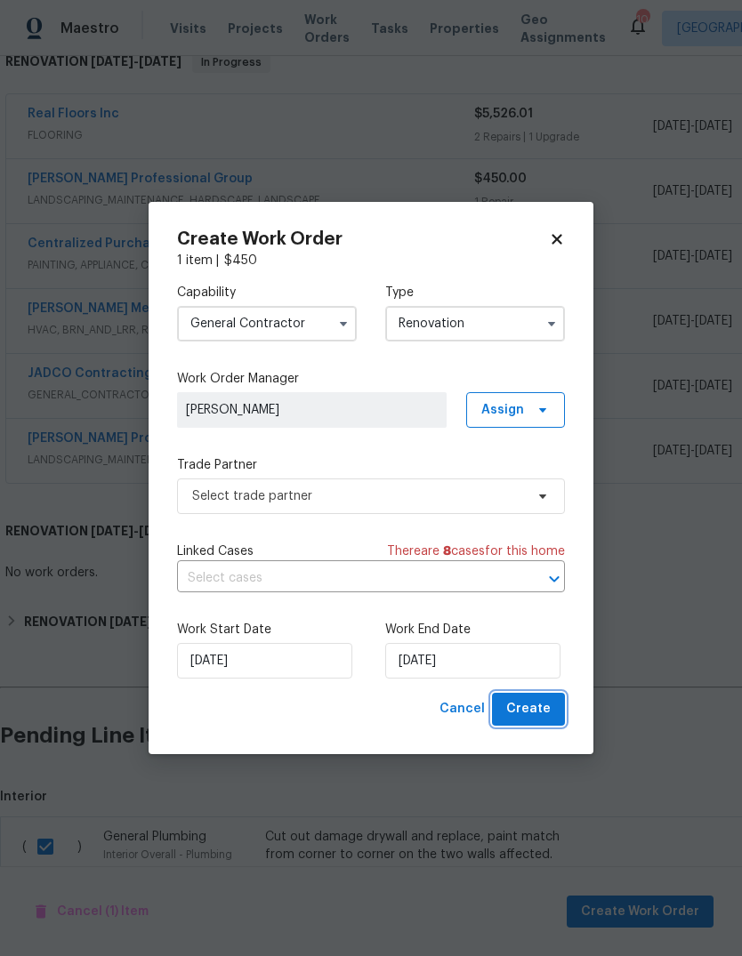
click at [551, 700] on button "Create" at bounding box center [528, 709] width 73 height 33
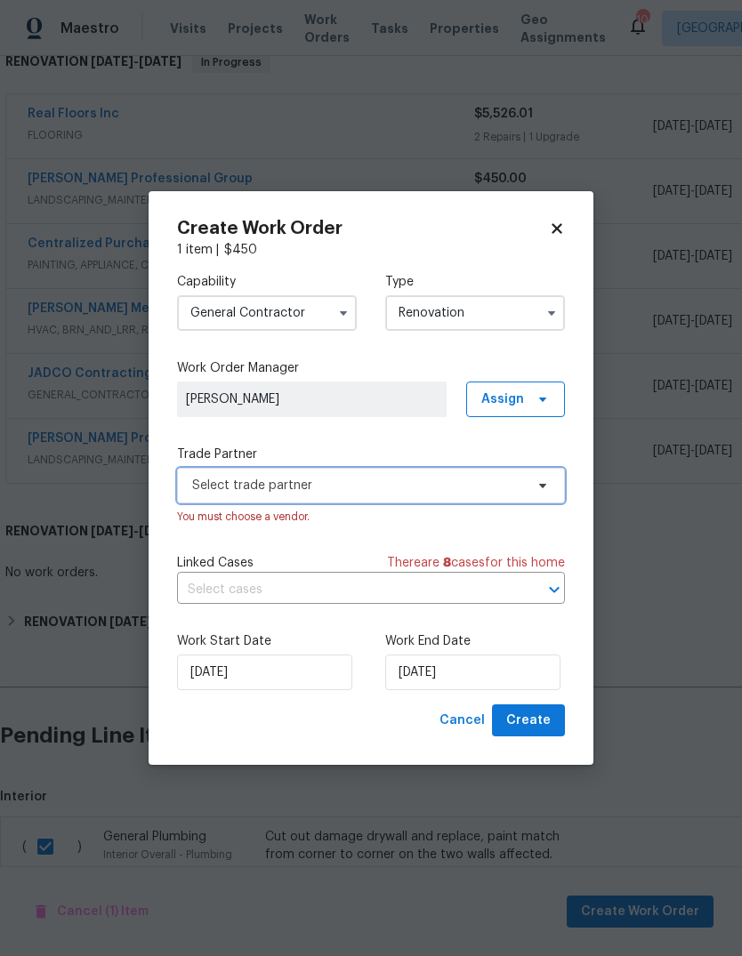
click at [526, 471] on span "Select trade partner" at bounding box center [371, 486] width 388 height 36
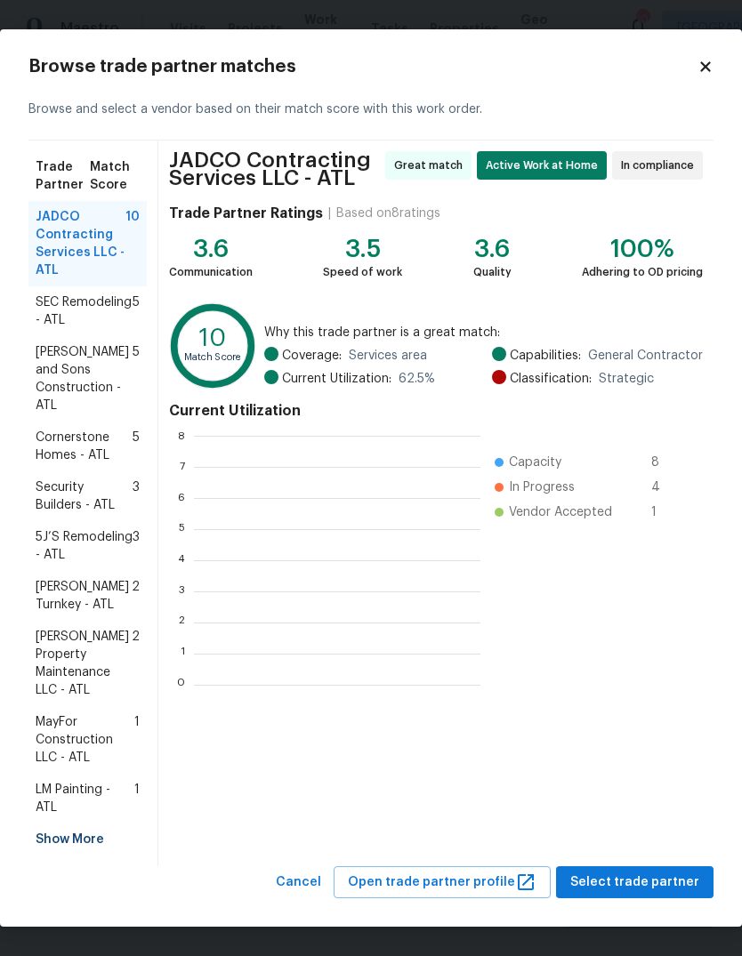
scroll to position [2, 2]
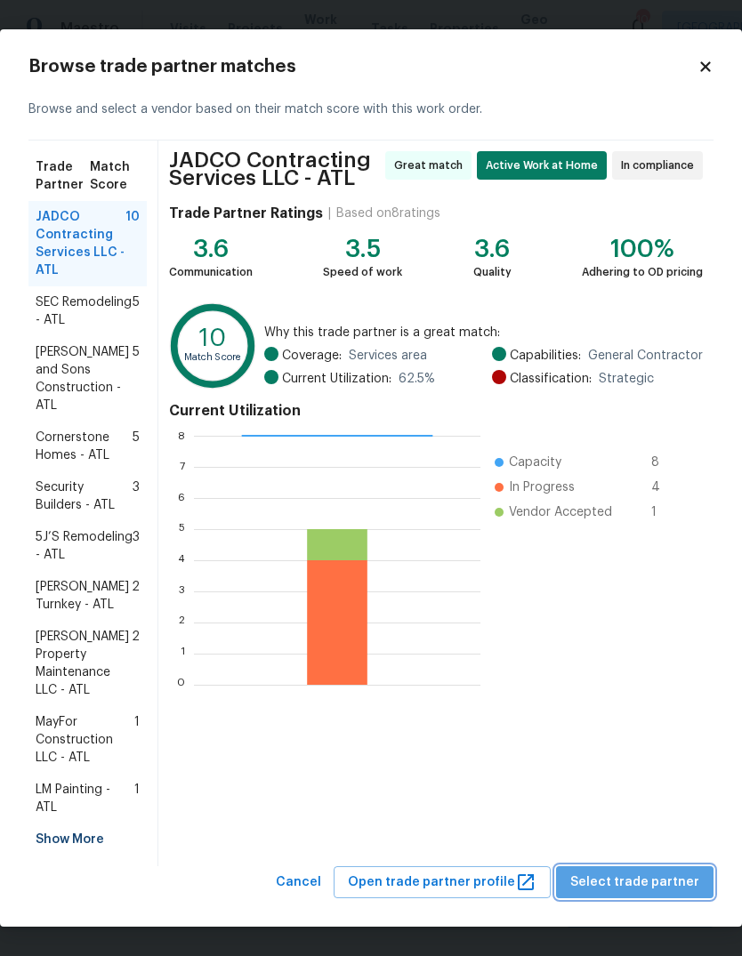
click at [667, 872] on span "Select trade partner" at bounding box center [634, 883] width 129 height 22
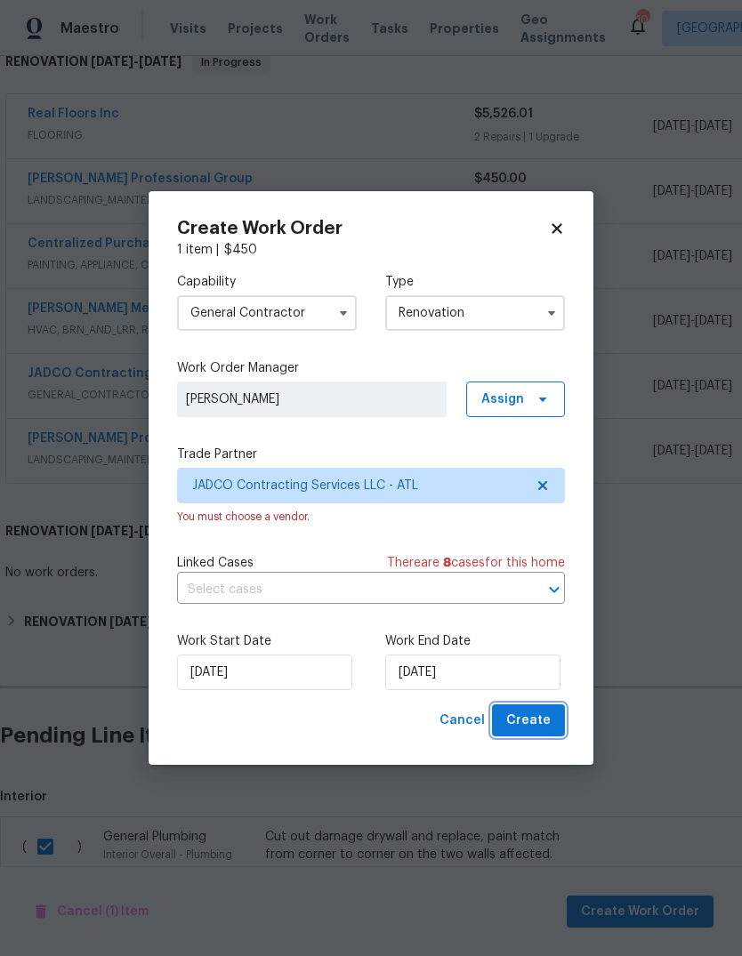
click at [549, 721] on span "Create" at bounding box center [528, 721] width 44 height 22
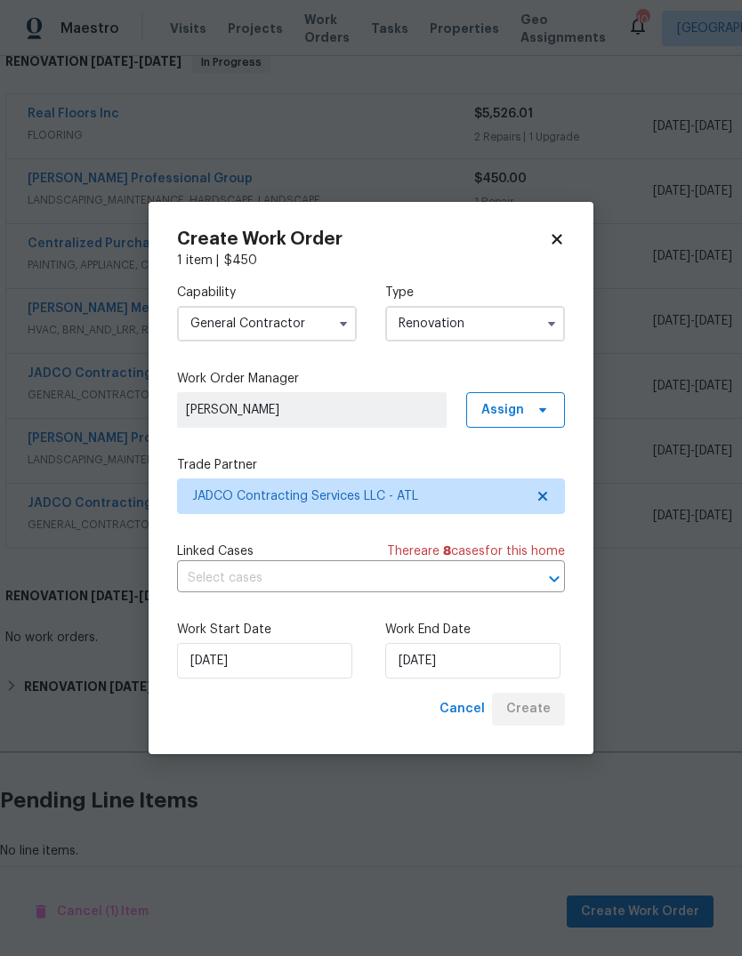
scroll to position [261, 0]
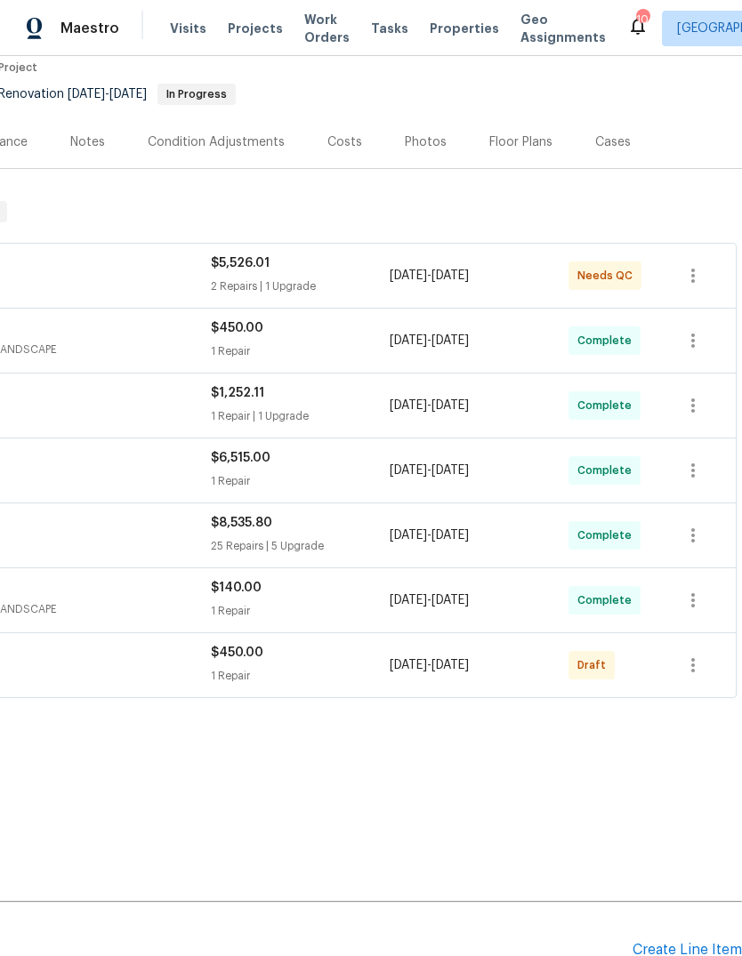
scroll to position [155, 263]
click at [699, 665] on icon "button" at bounding box center [692, 664] width 21 height 21
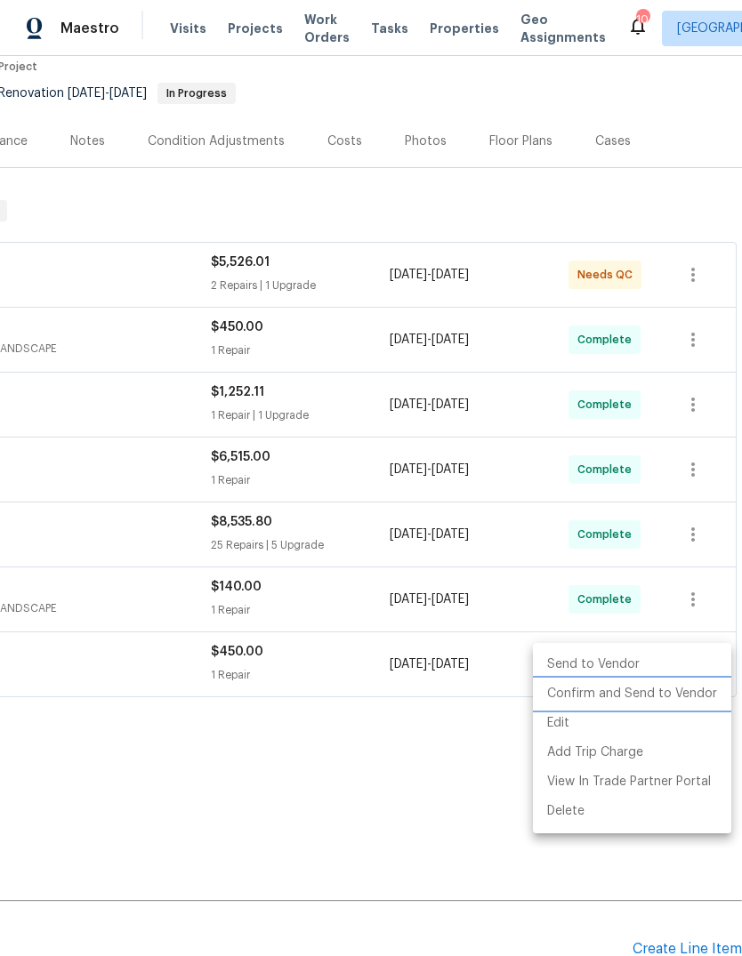
click at [655, 695] on li "Confirm and Send to Vendor" at bounding box center [632, 693] width 198 height 29
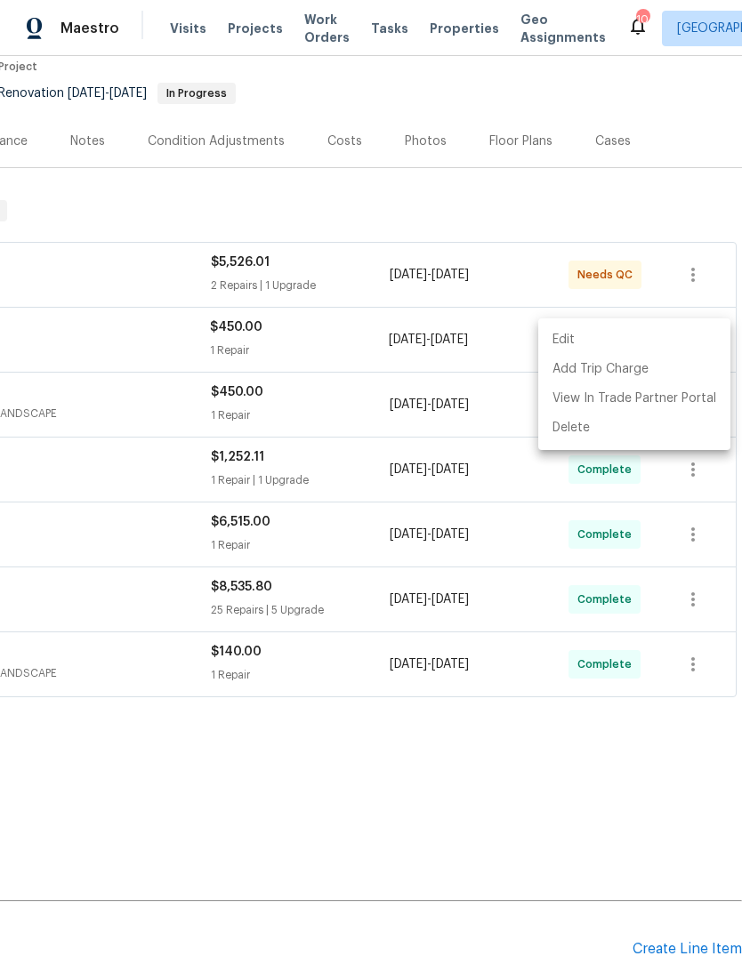
click at [597, 811] on div at bounding box center [371, 478] width 742 height 956
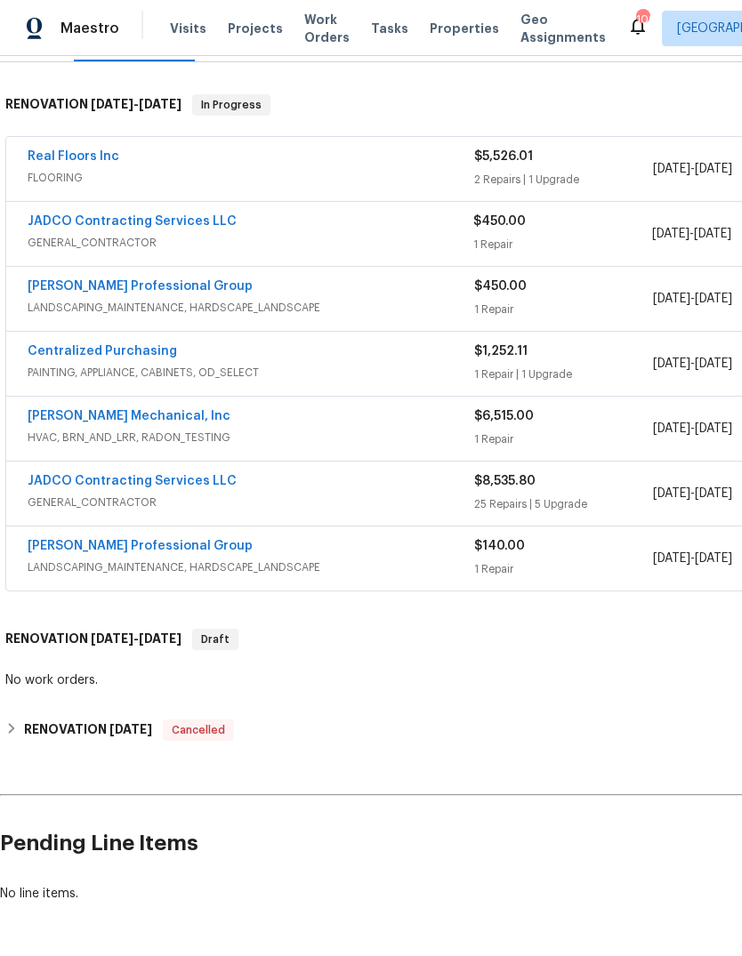
scroll to position [261, 0]
